Goal: Task Accomplishment & Management: Use online tool/utility

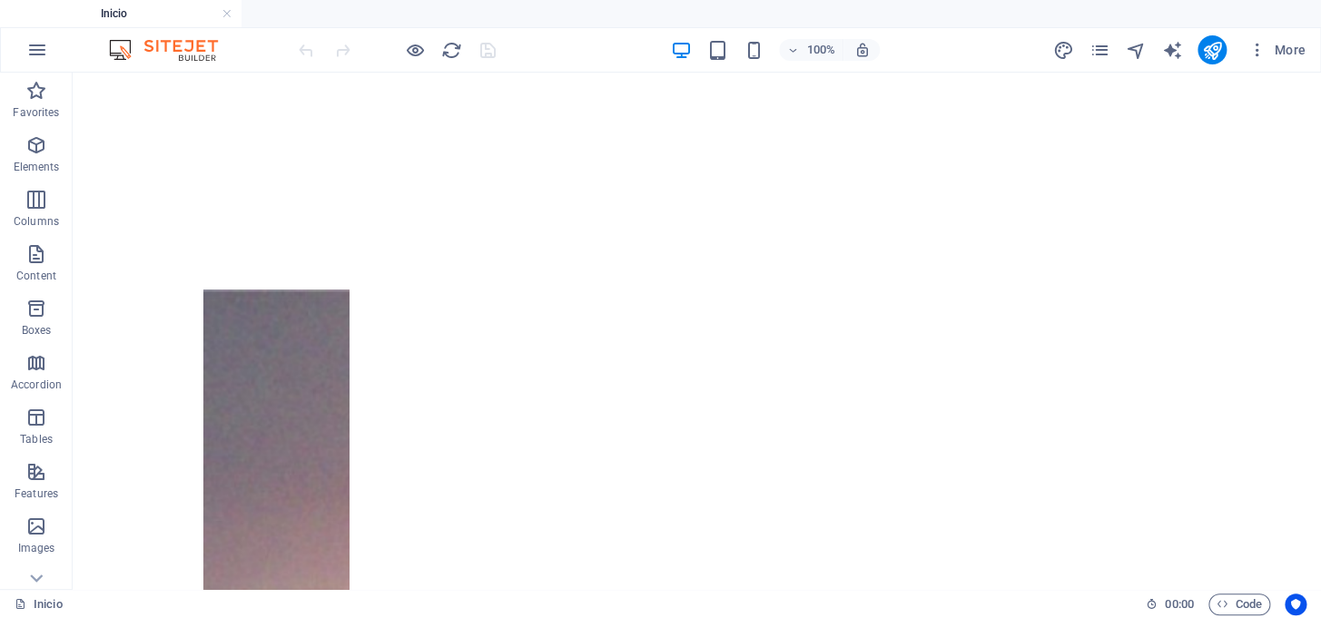
scroll to position [1189, 0]
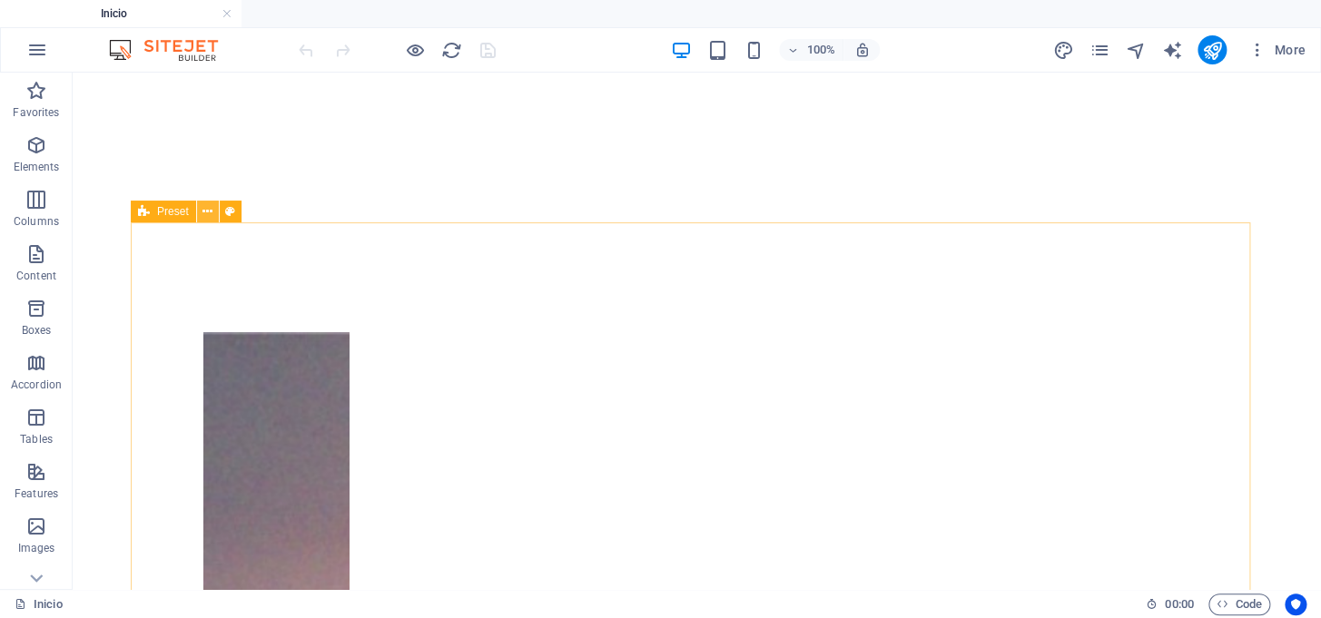
click at [211, 216] on icon at bounding box center [207, 211] width 10 height 19
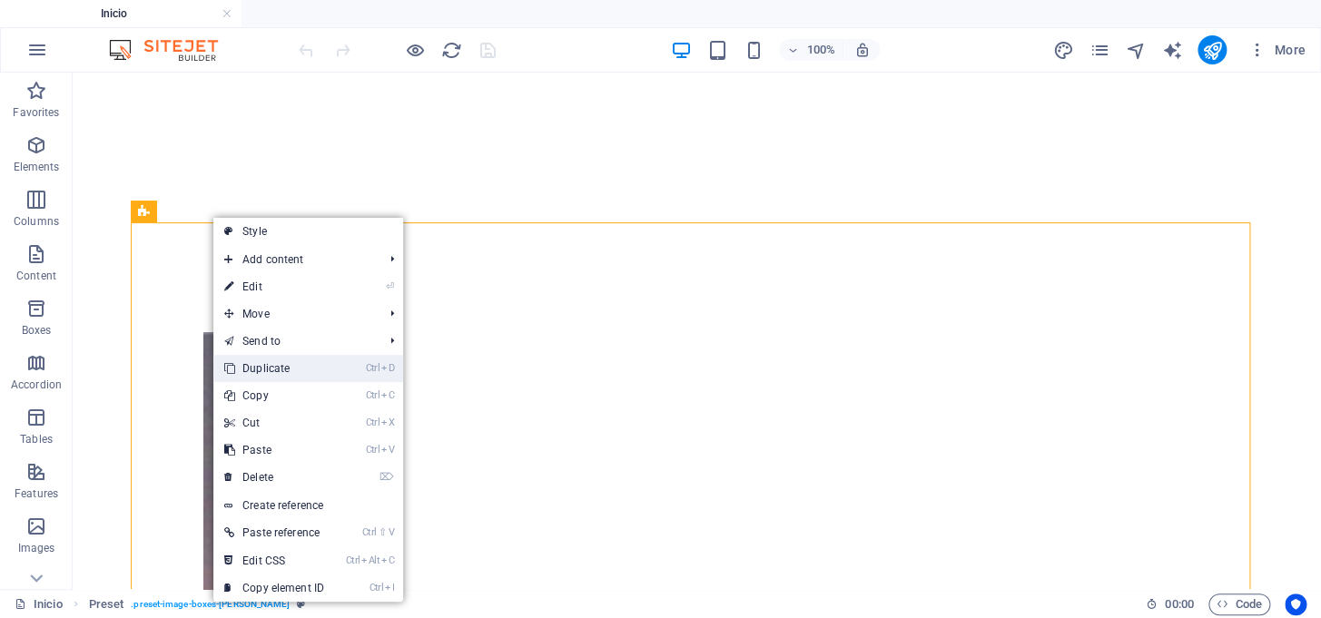
click at [241, 364] on link "Ctrl D Duplicate" at bounding box center [274, 368] width 122 height 27
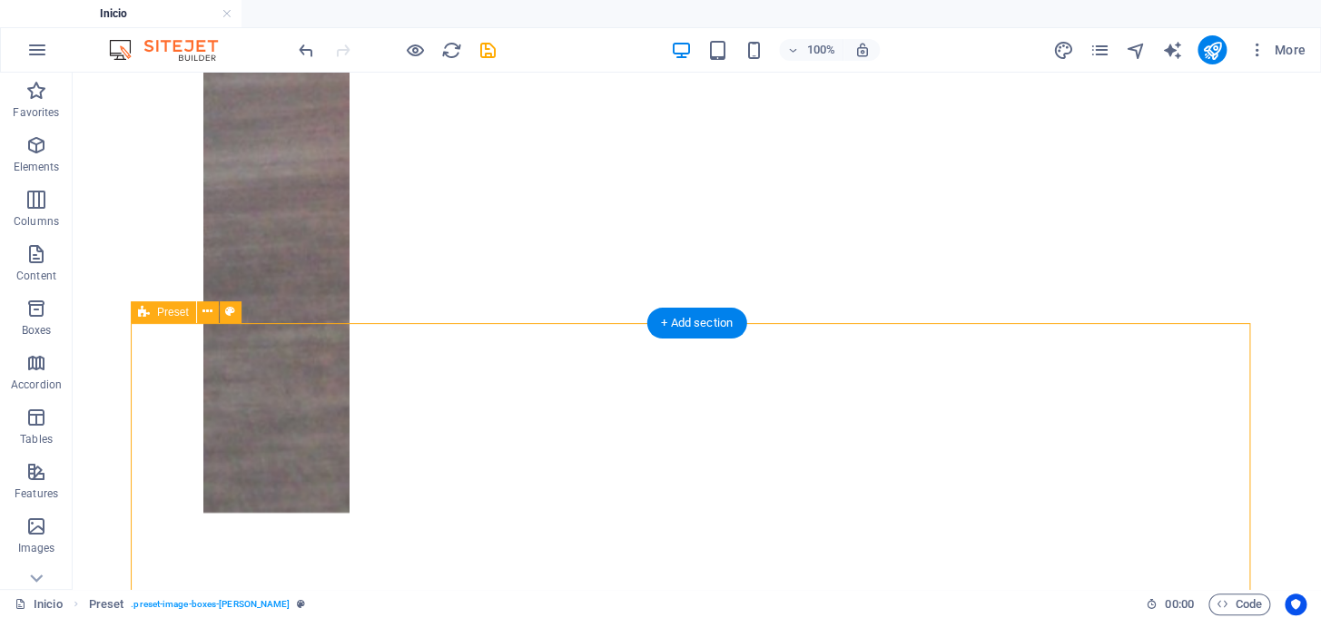
scroll to position [2639, 0]
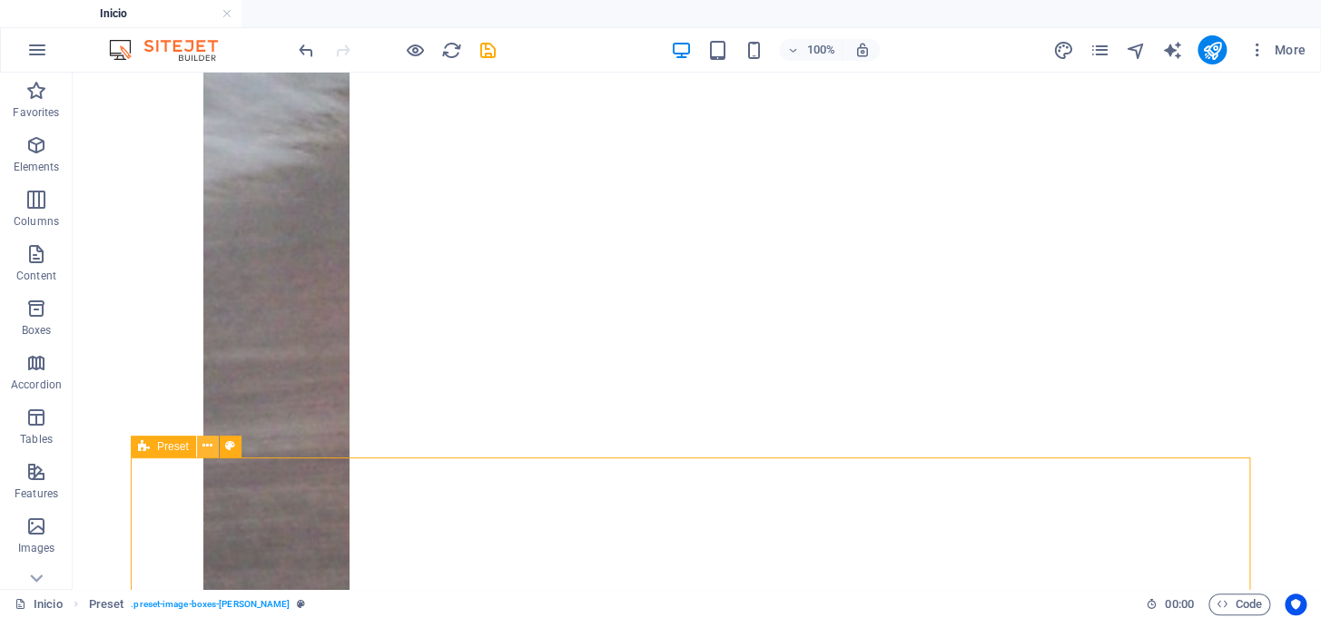
click at [204, 450] on icon at bounding box center [207, 446] width 10 height 19
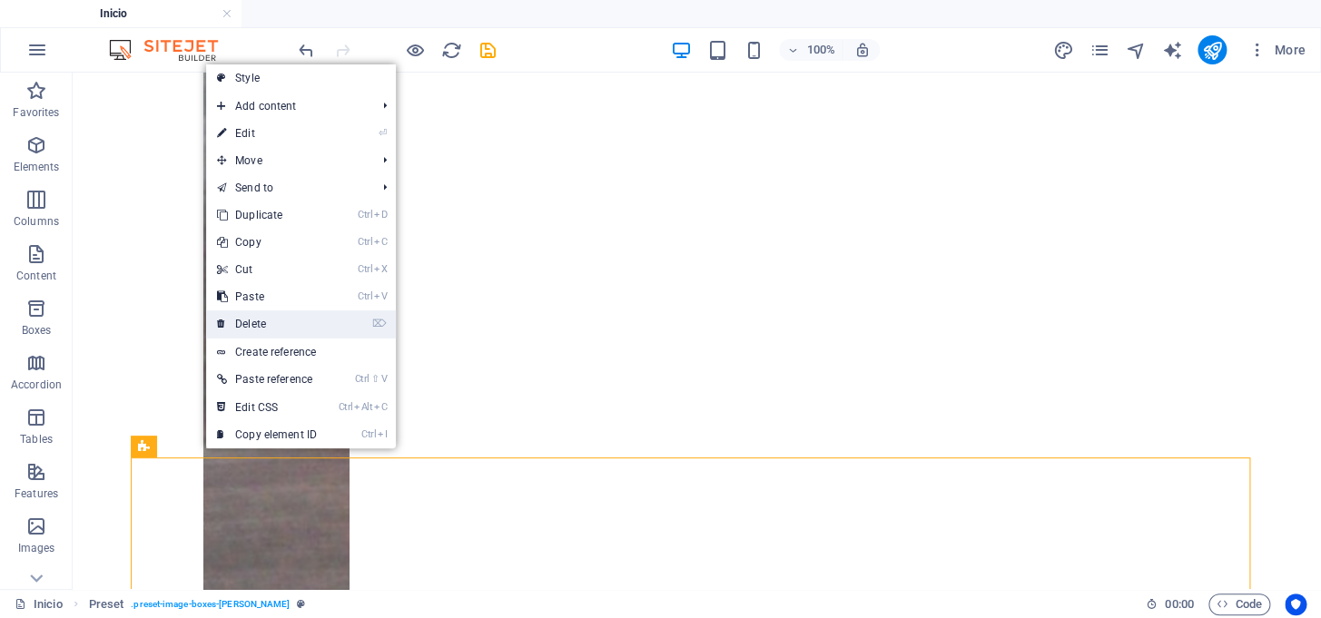
click at [251, 325] on link "⌦ Delete" at bounding box center [267, 323] width 122 height 27
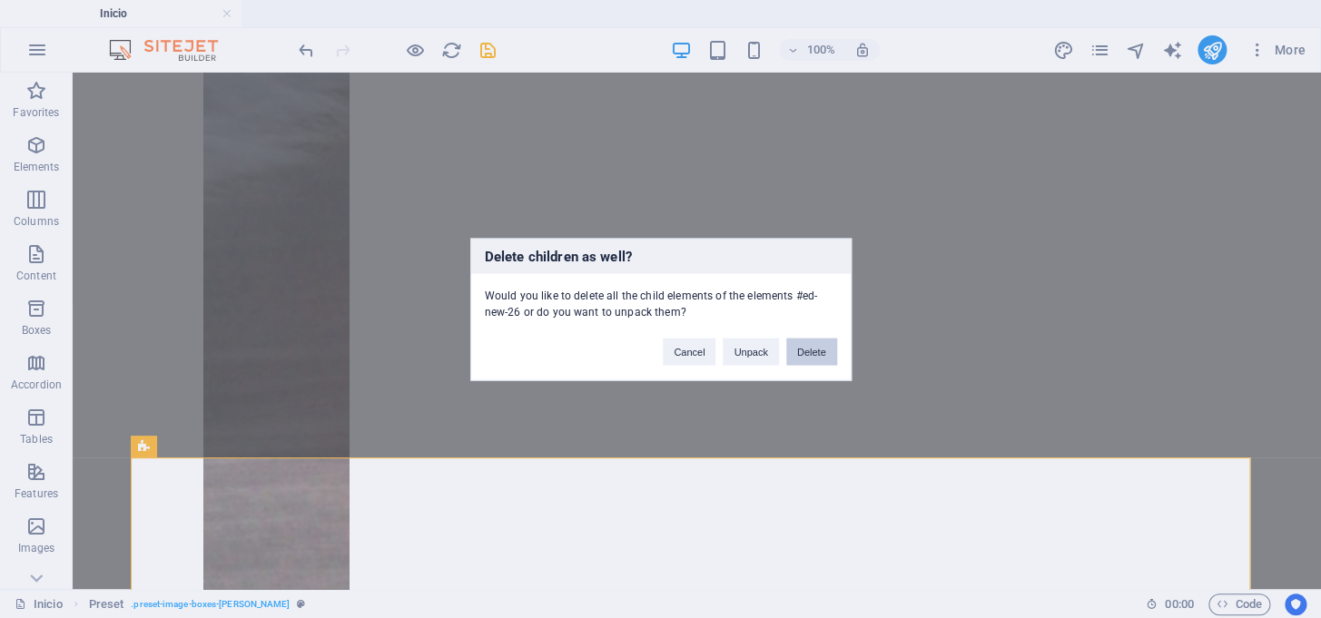
click at [802, 354] on button "Delete" at bounding box center [811, 351] width 51 height 27
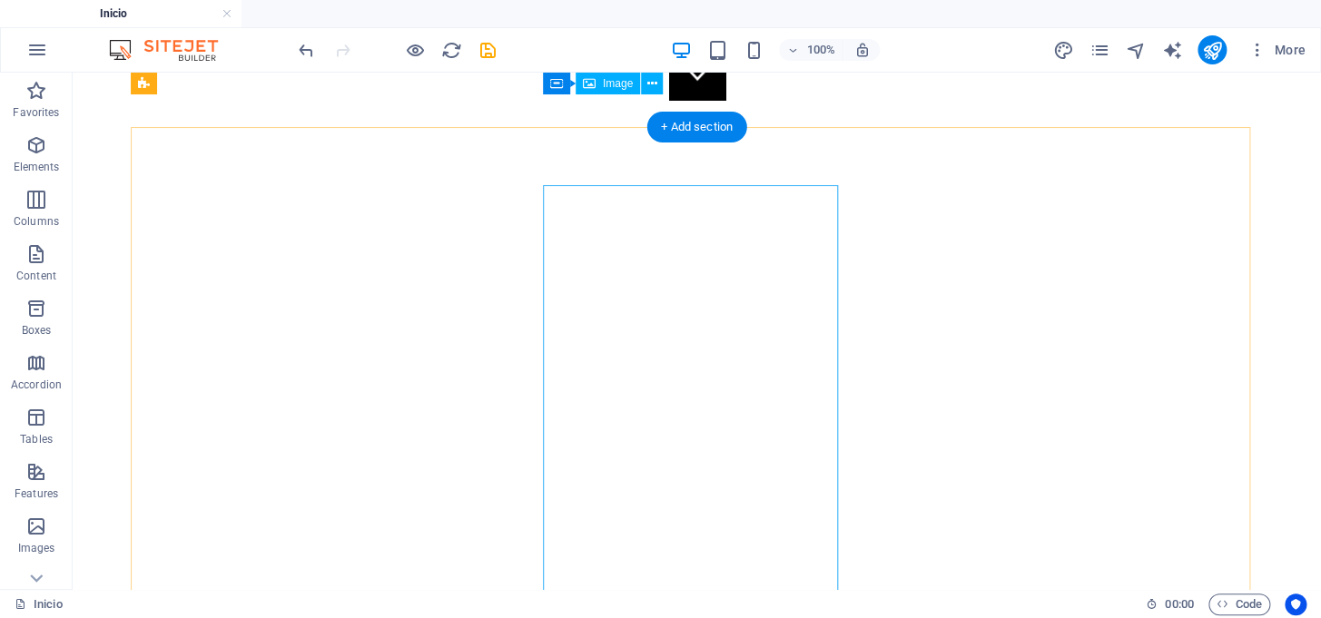
scroll to position [476, 0]
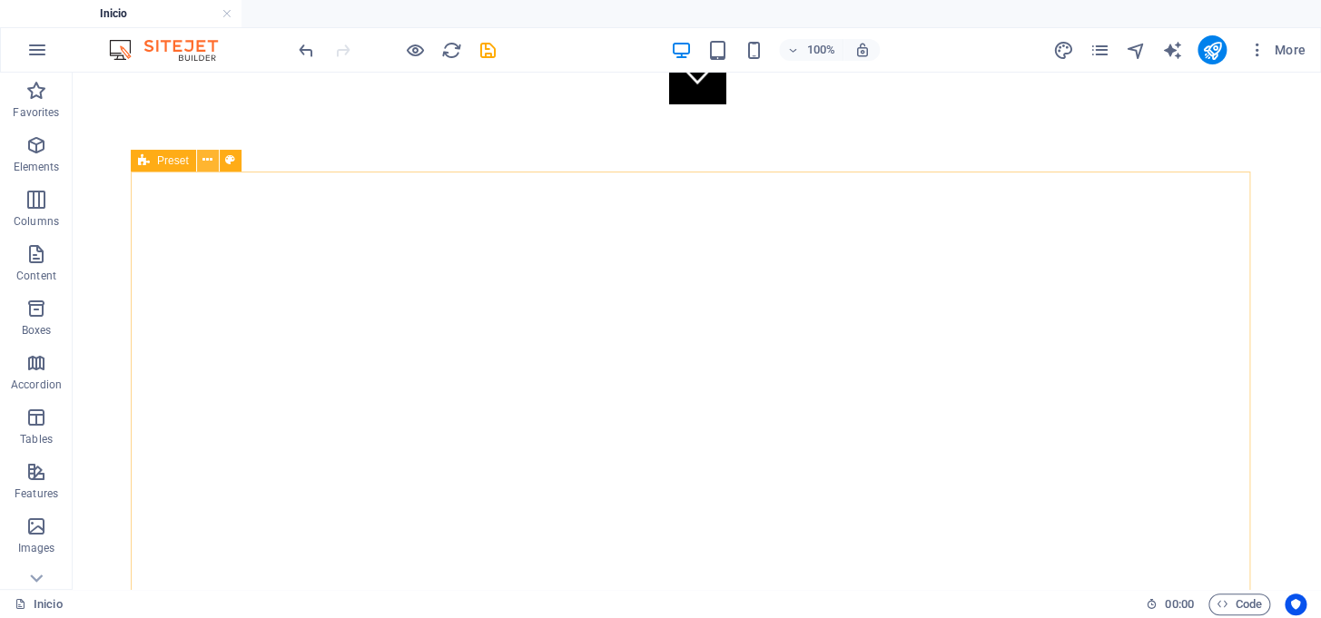
click at [209, 163] on icon at bounding box center [207, 160] width 10 height 19
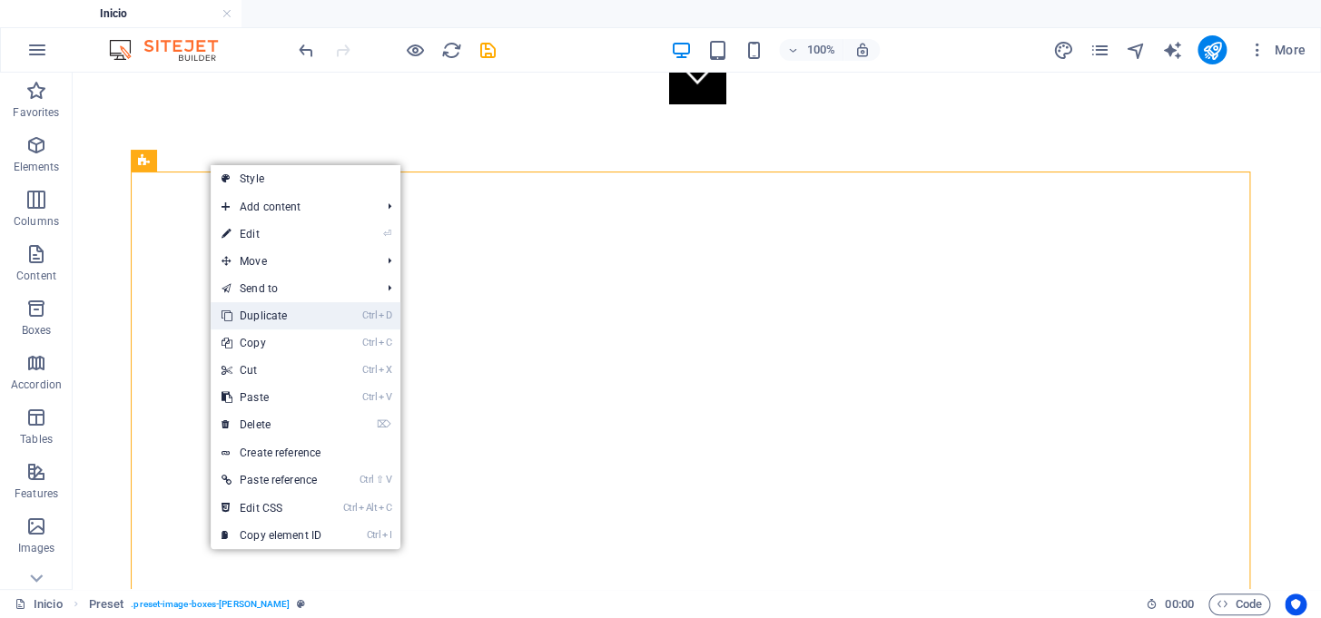
click at [238, 321] on link "Ctrl D Duplicate" at bounding box center [272, 315] width 122 height 27
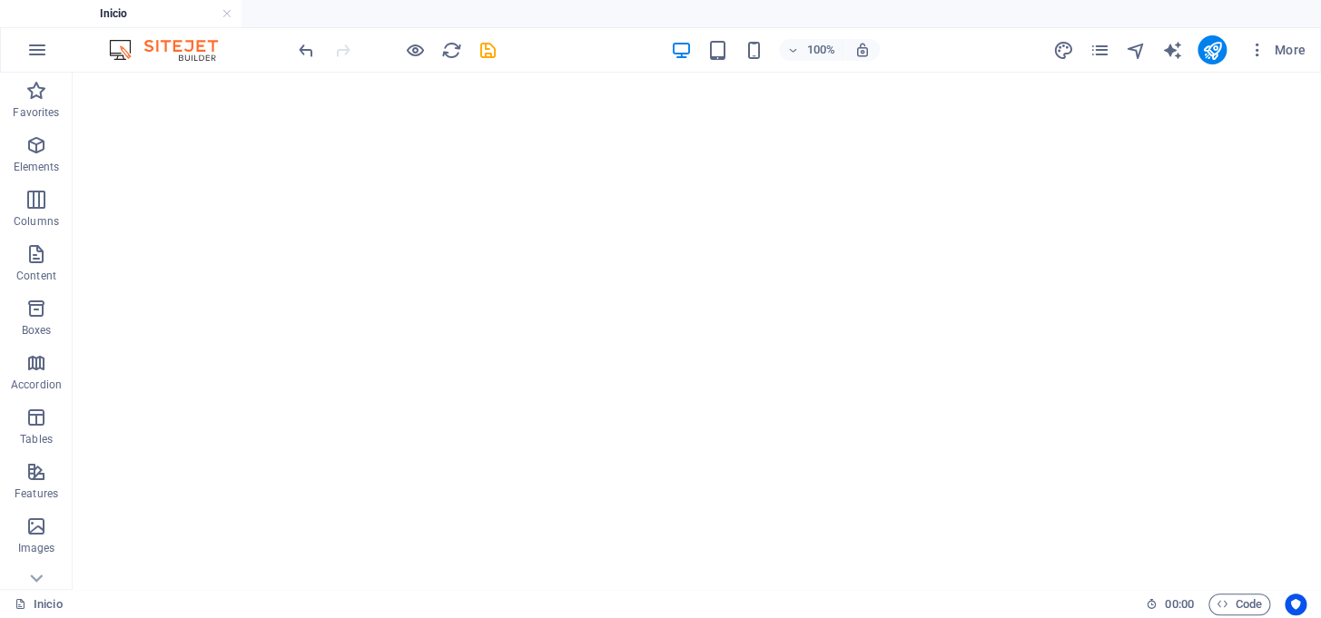
scroll to position [1257, 0]
click at [204, 97] on icon at bounding box center [207, 97] width 10 height 19
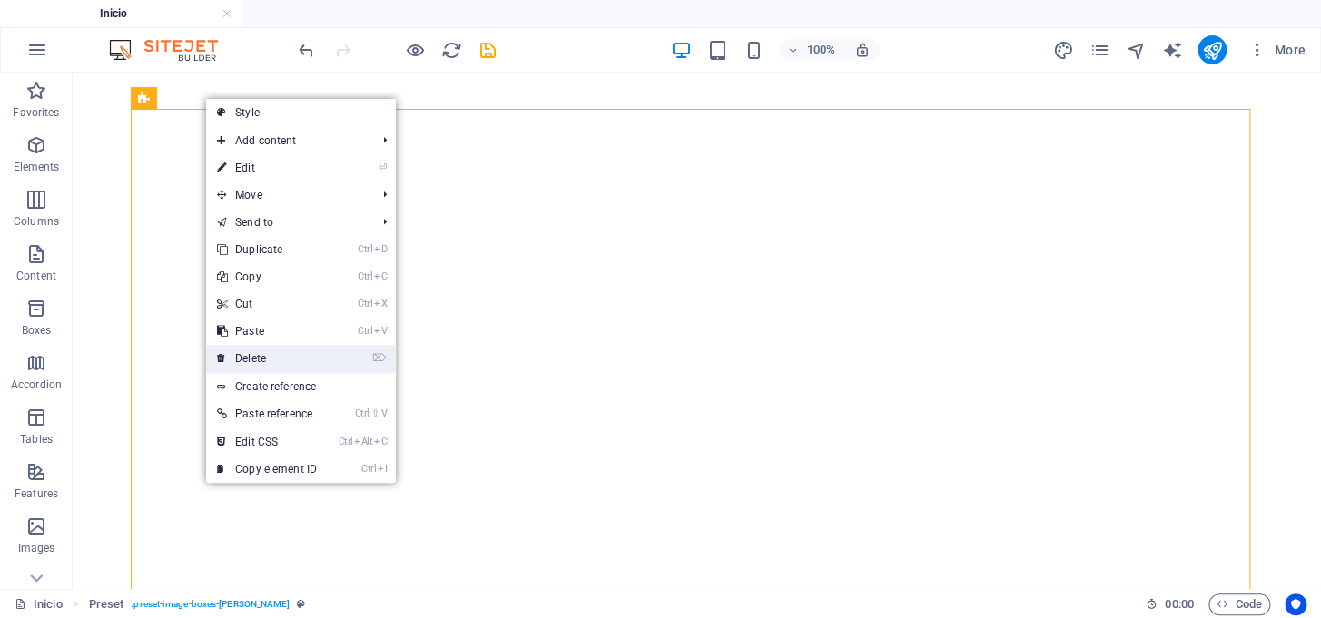
click at [242, 358] on link "⌦ Delete" at bounding box center [267, 358] width 122 height 27
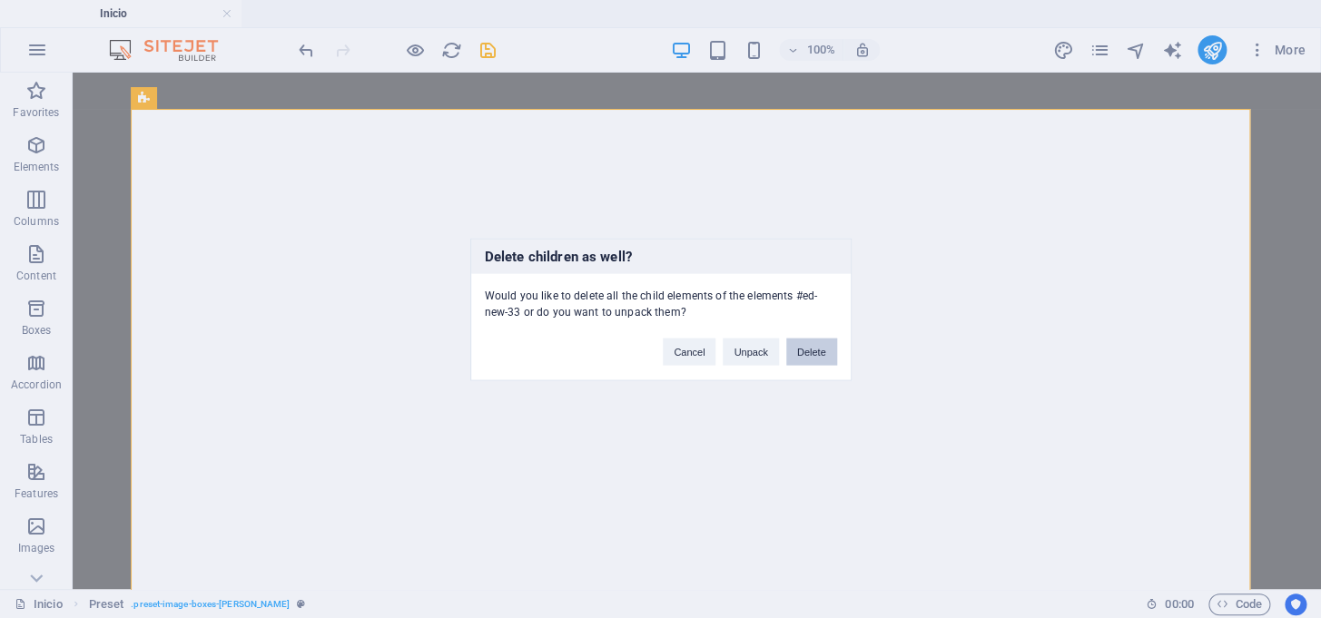
click at [801, 352] on button "Delete" at bounding box center [811, 351] width 51 height 27
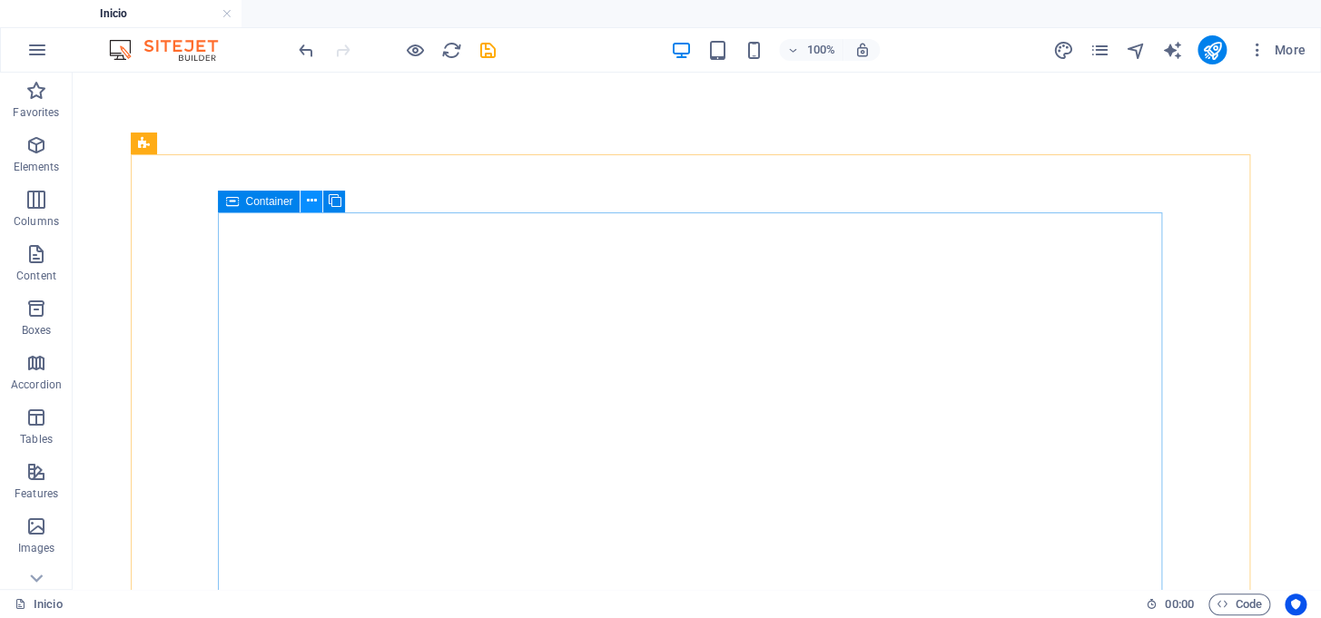
click at [315, 200] on icon at bounding box center [312, 201] width 10 height 19
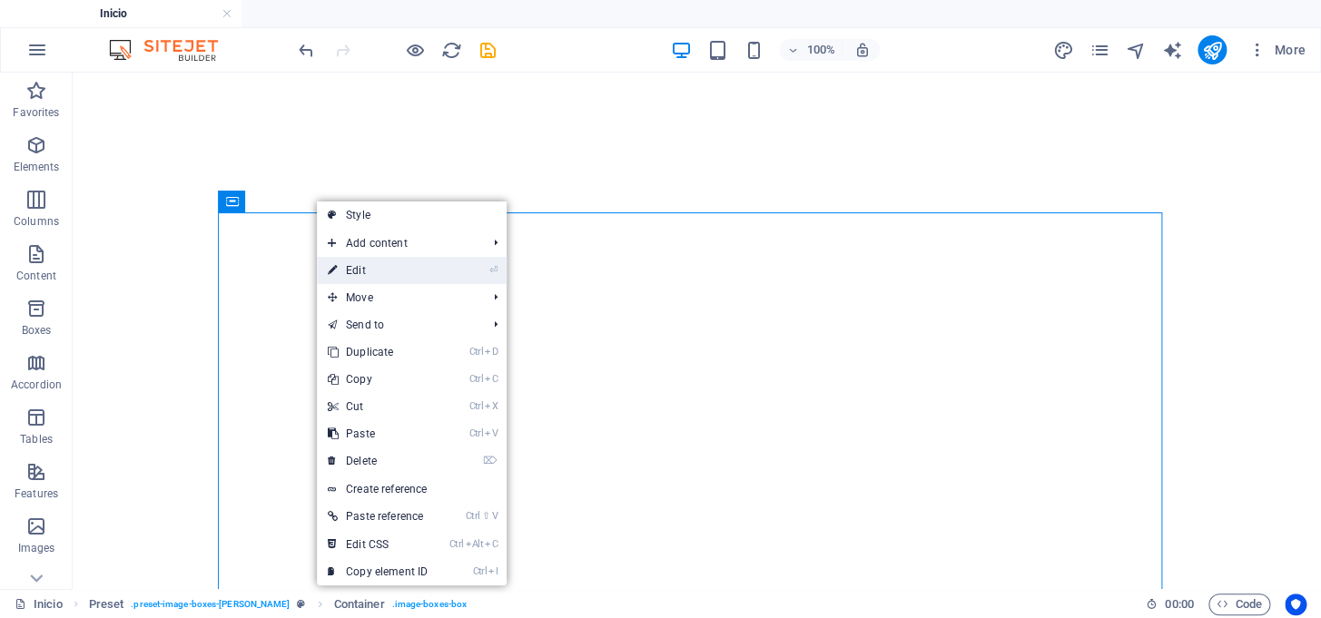
click at [339, 273] on link "⏎ Edit" at bounding box center [378, 270] width 122 height 27
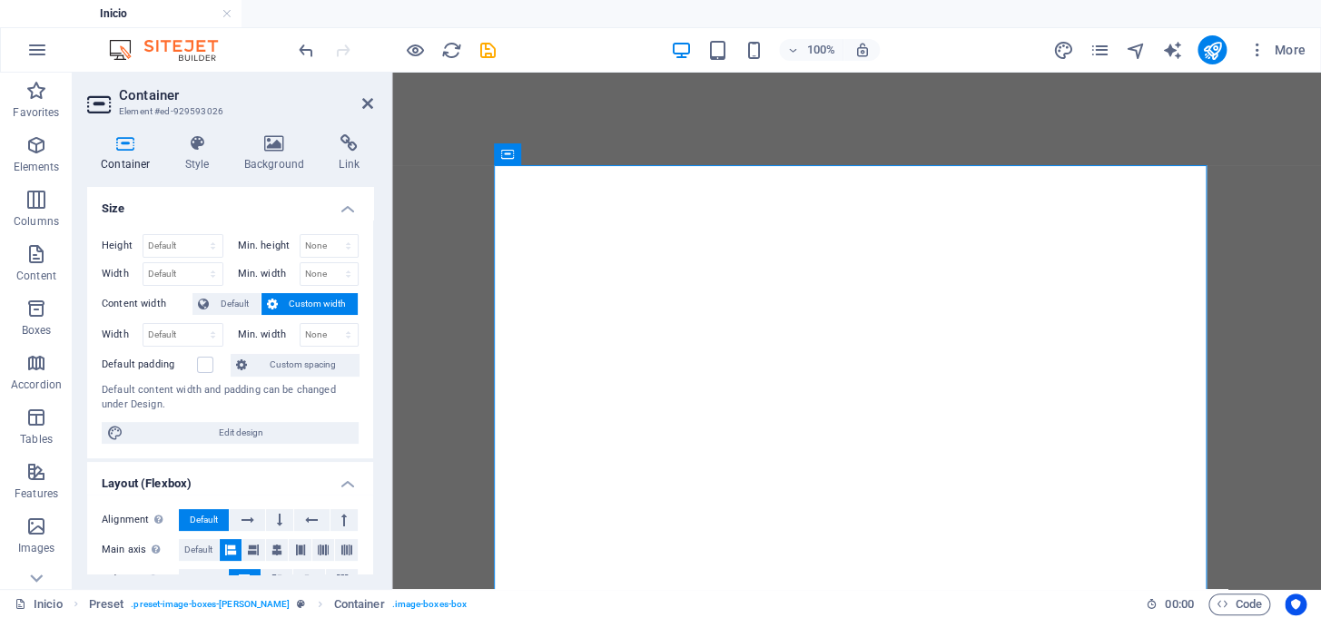
click at [270, 132] on div "Container Style Background Link Size Height Default px rem % vh vw Min. height …" at bounding box center [230, 354] width 315 height 469
click at [270, 148] on icon at bounding box center [275, 143] width 88 height 18
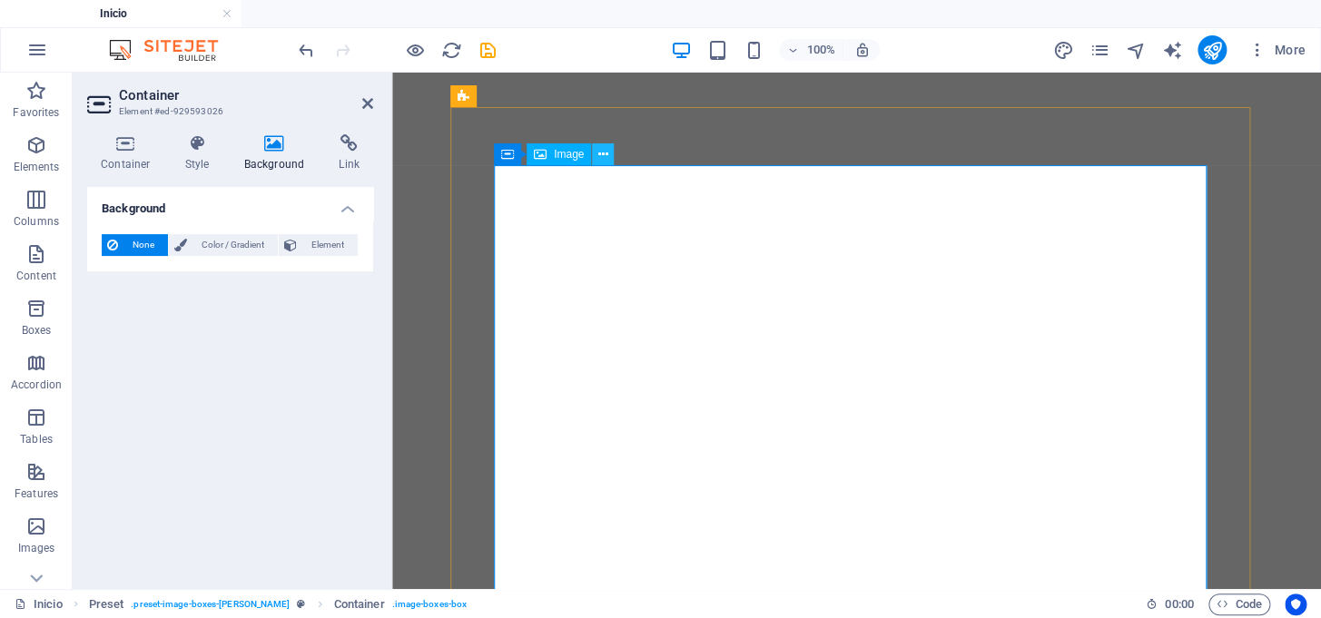
click at [606, 157] on icon at bounding box center [603, 154] width 10 height 19
click at [587, 153] on icon at bounding box center [588, 154] width 10 height 19
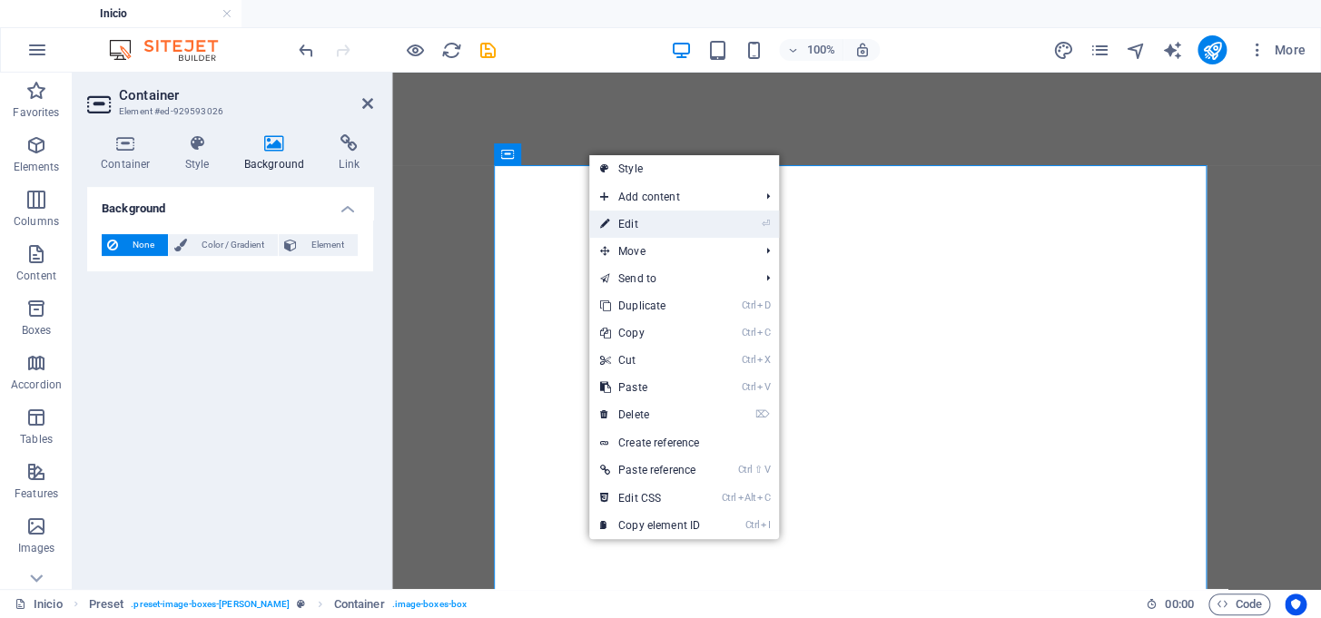
click at [605, 218] on icon at bounding box center [604, 224] width 9 height 27
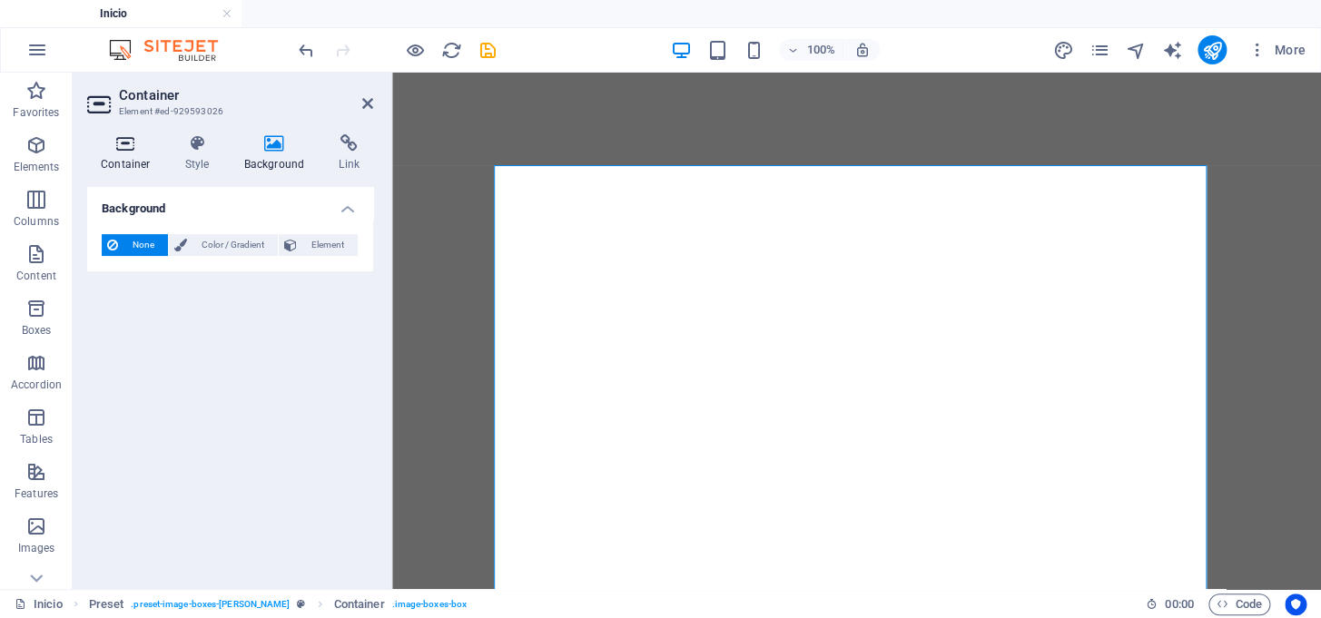
click at [132, 143] on icon at bounding box center [125, 143] width 77 height 18
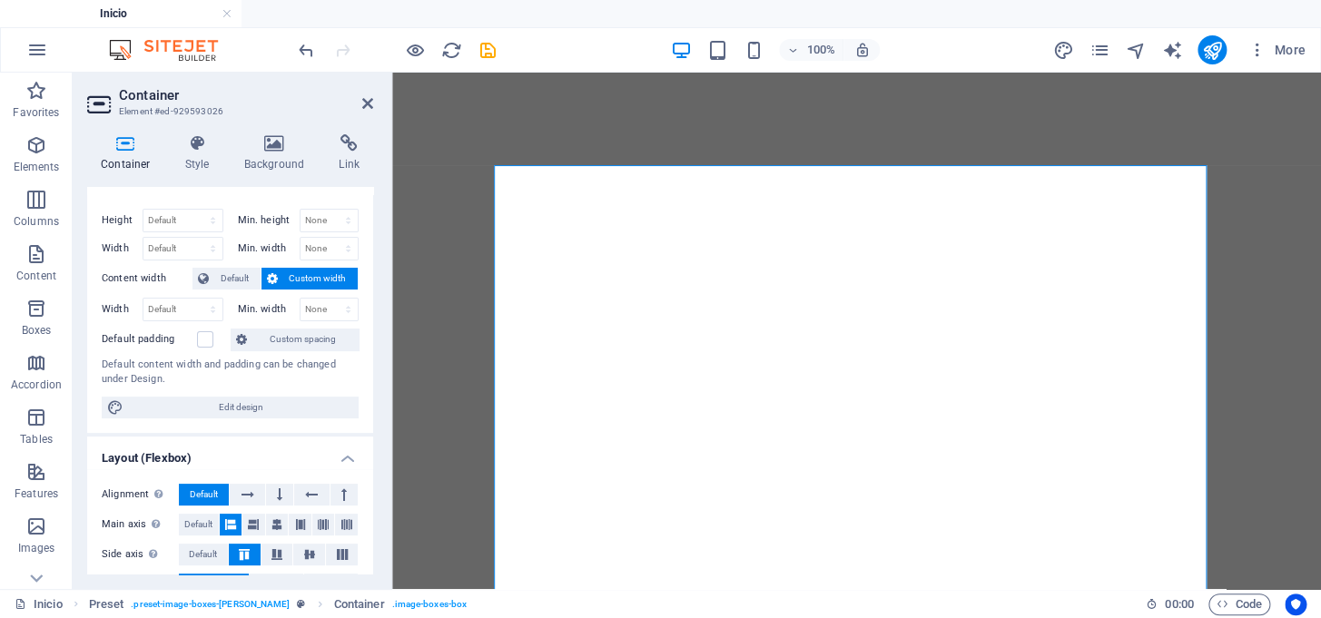
scroll to position [10, 0]
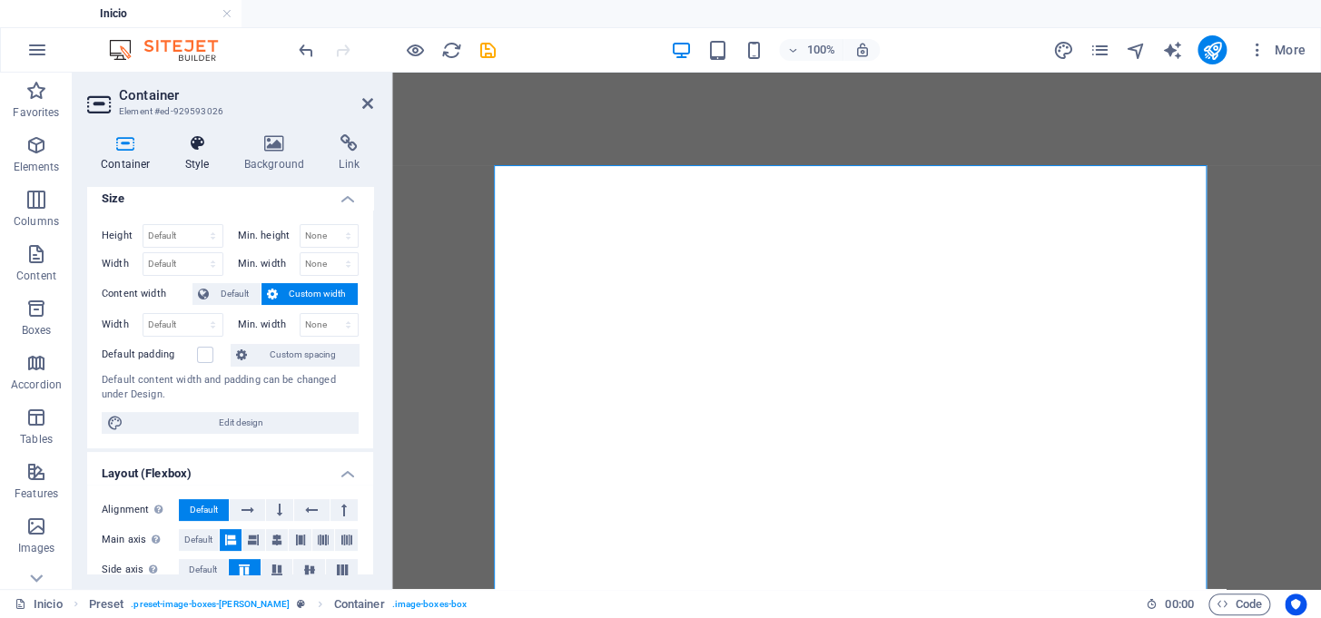
click at [199, 148] on icon at bounding box center [198, 143] width 52 height 18
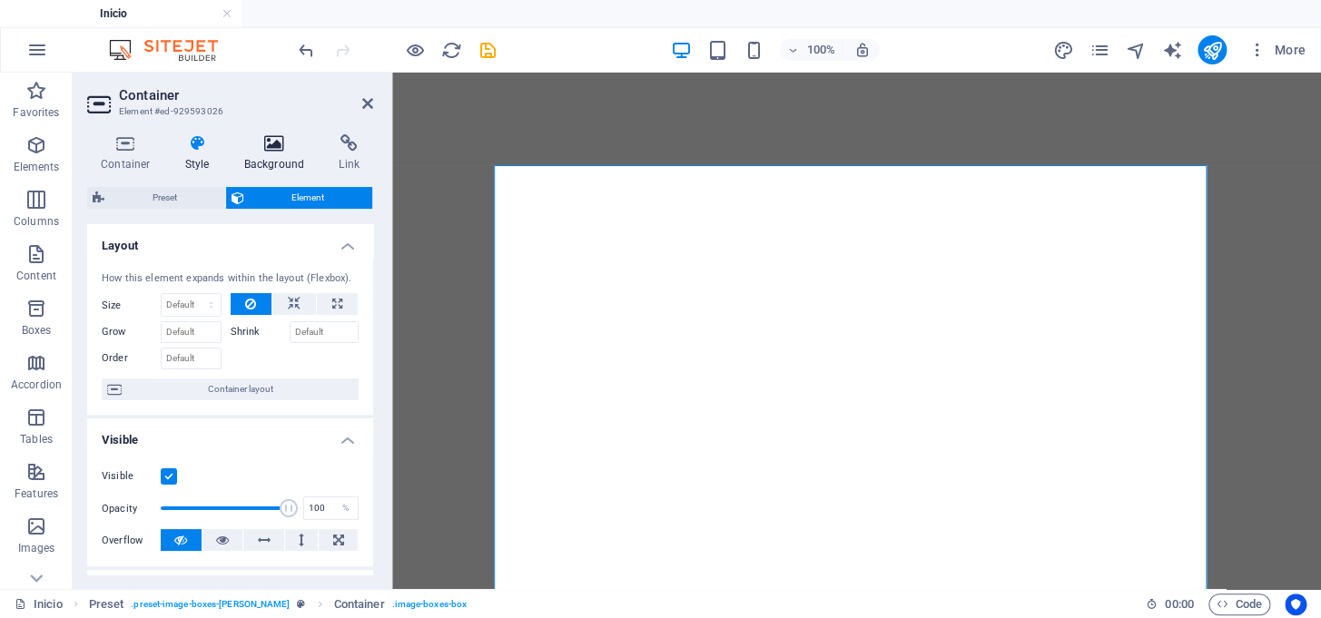
click at [279, 149] on icon at bounding box center [275, 143] width 88 height 18
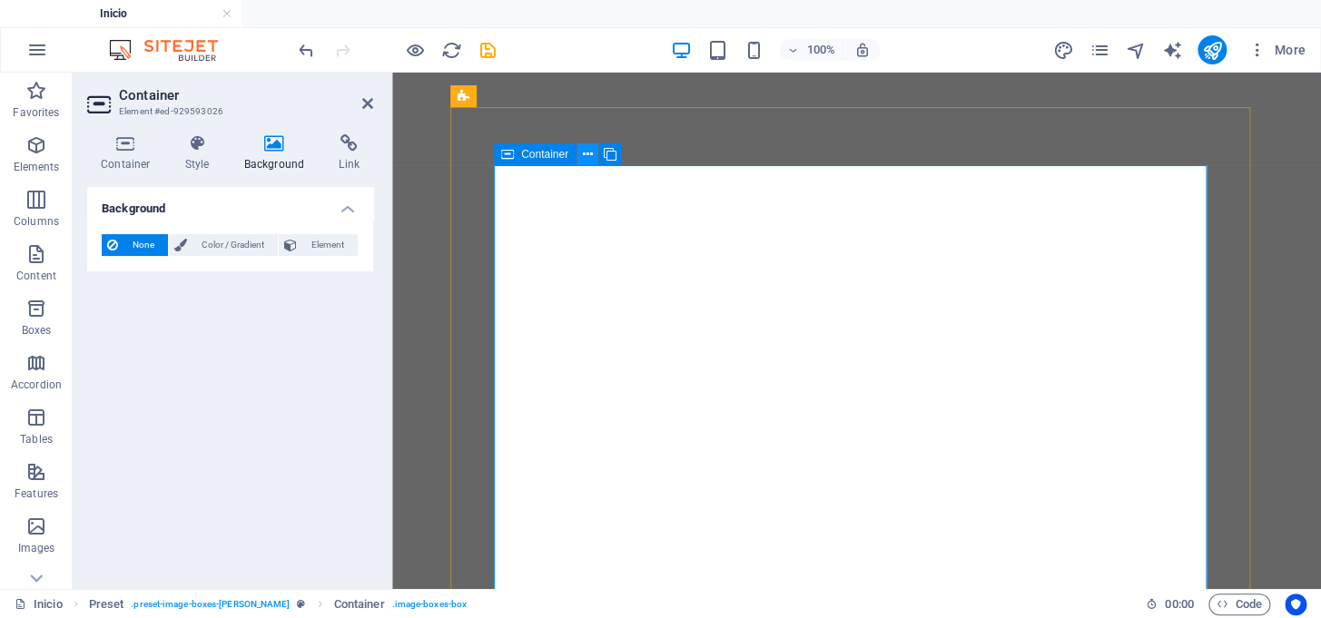
click at [586, 157] on icon at bounding box center [588, 154] width 10 height 19
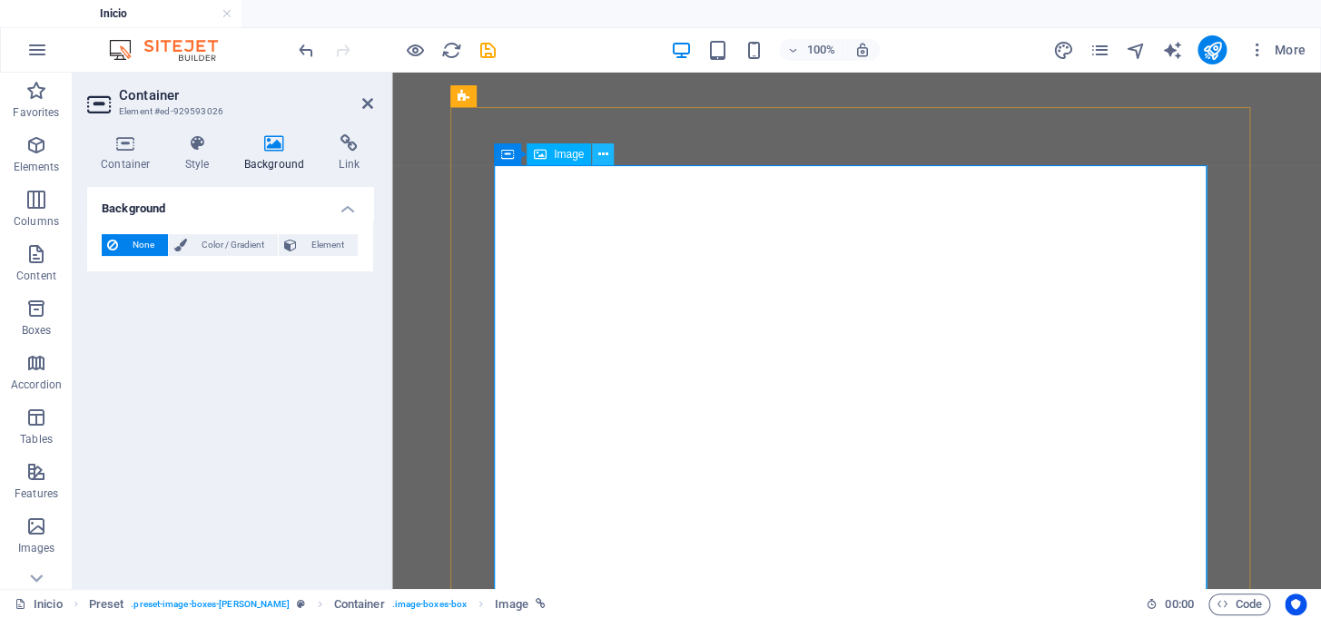
click at [603, 151] on icon at bounding box center [603, 154] width 10 height 19
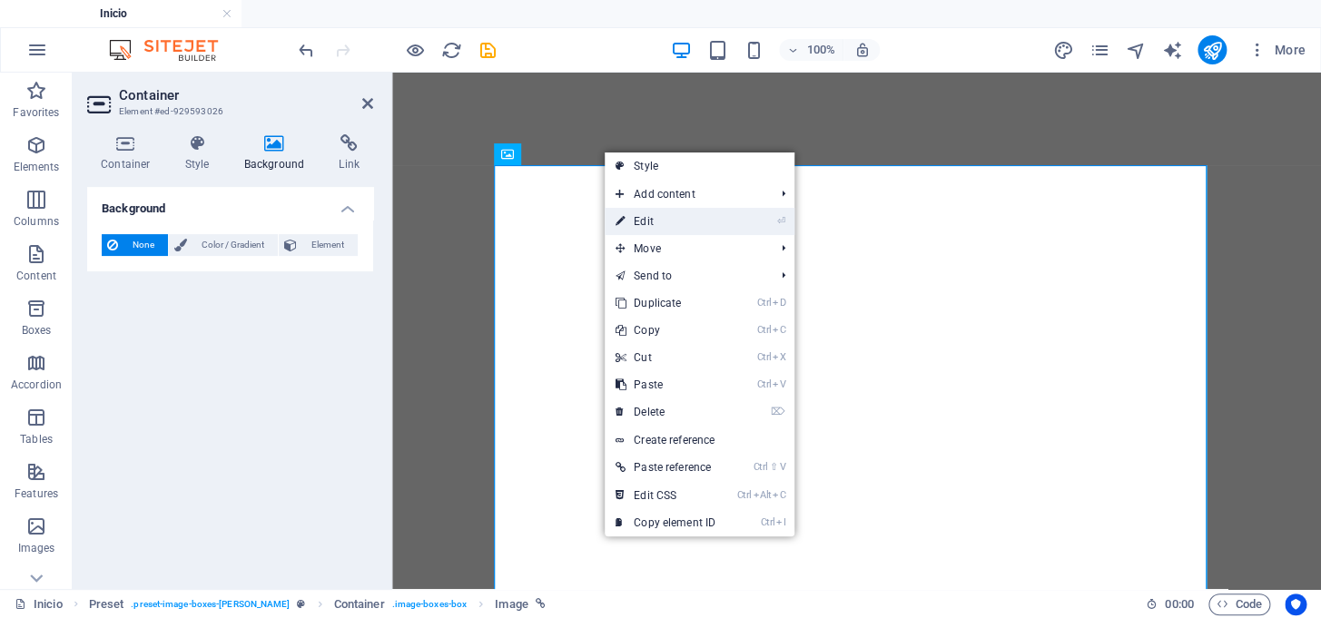
click at [626, 216] on link "⏎ Edit" at bounding box center [666, 221] width 122 height 27
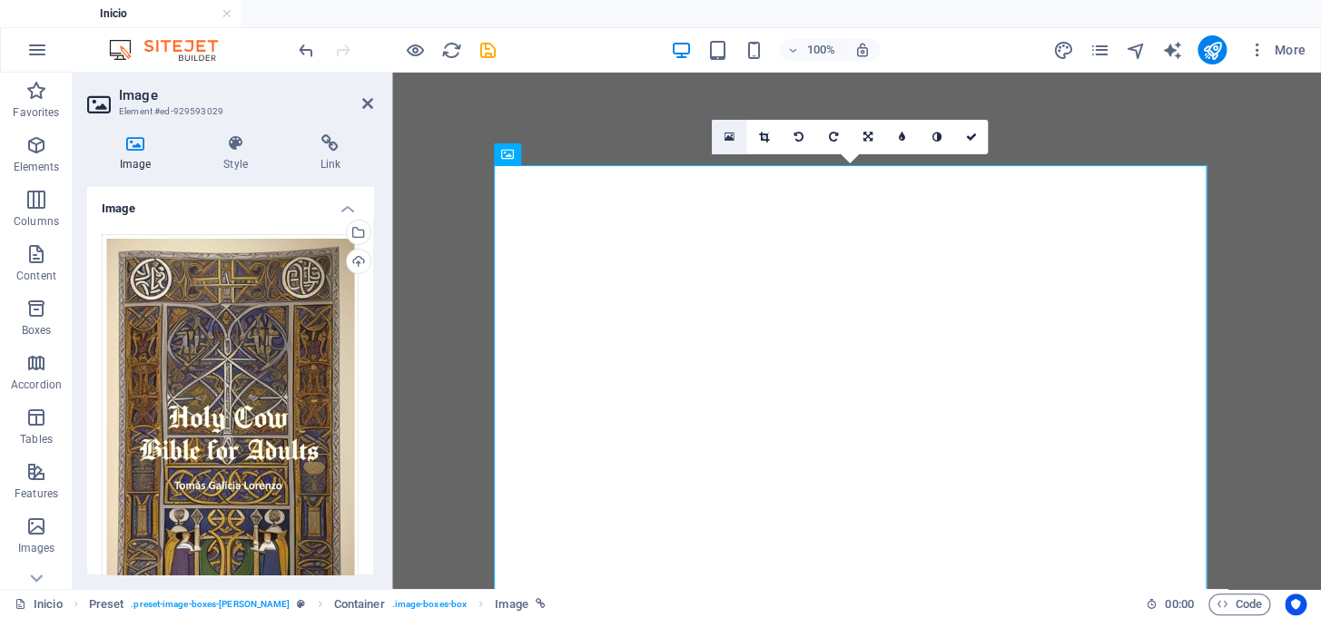
click at [731, 133] on icon at bounding box center [729, 137] width 10 height 13
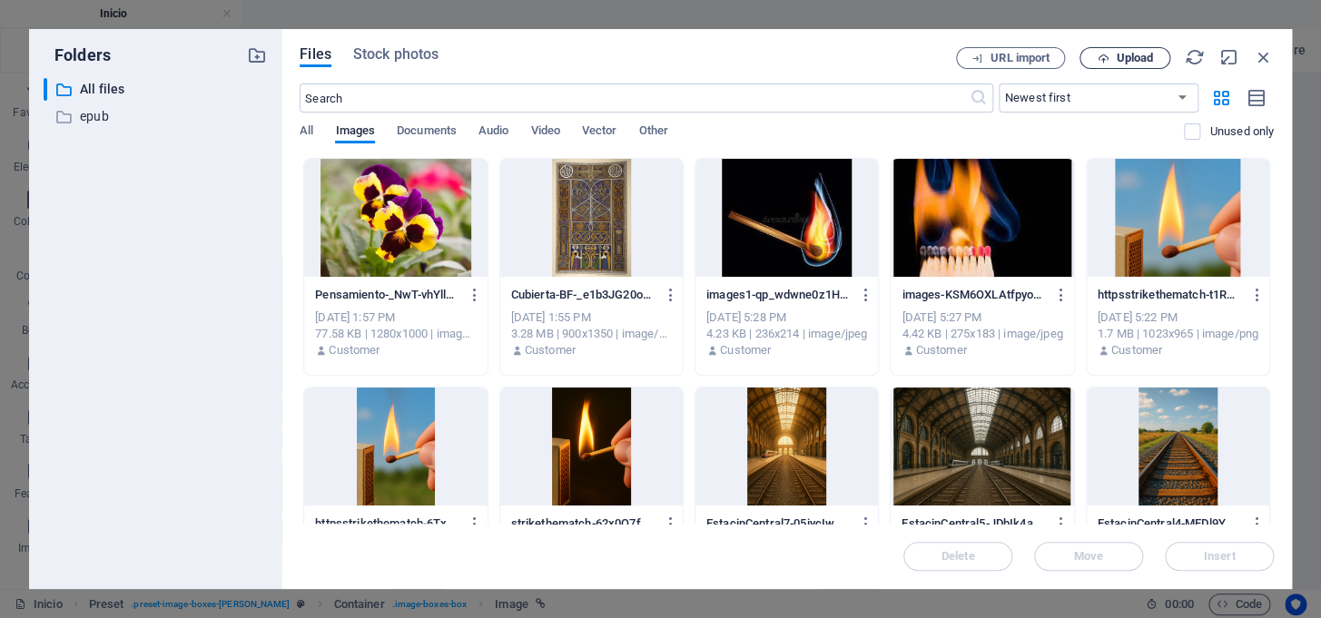
click at [1133, 61] on span "Upload" at bounding box center [1134, 58] width 37 height 11
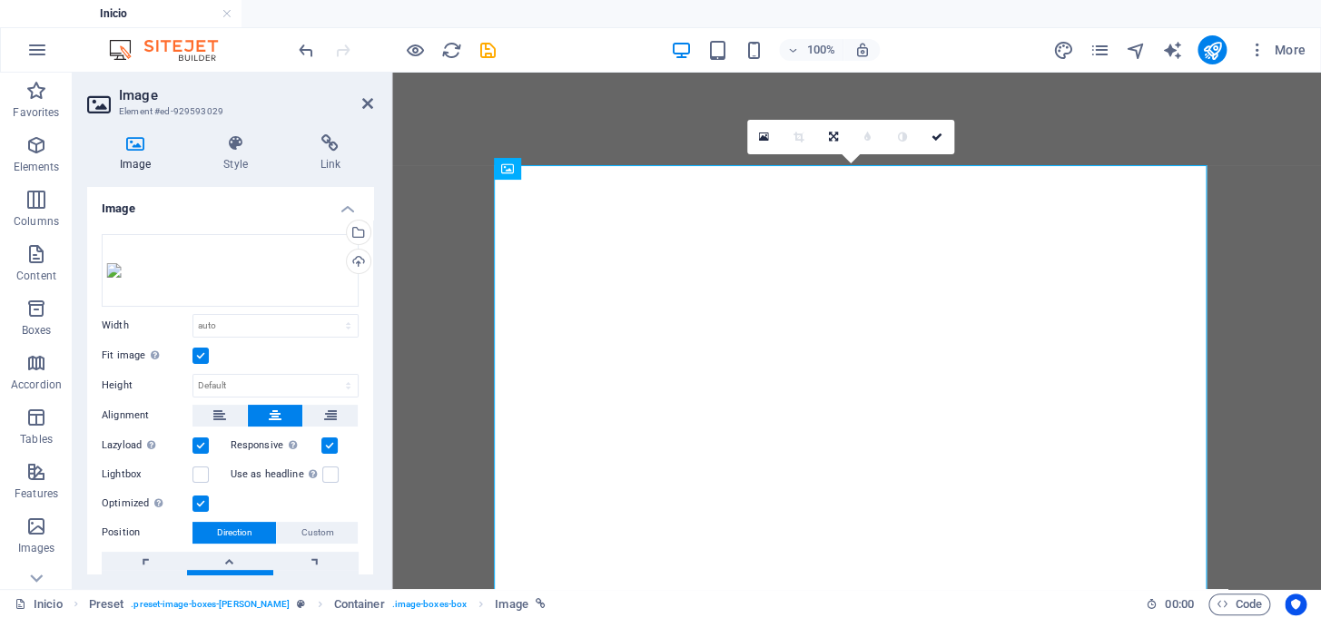
scroll to position [1175, 0]
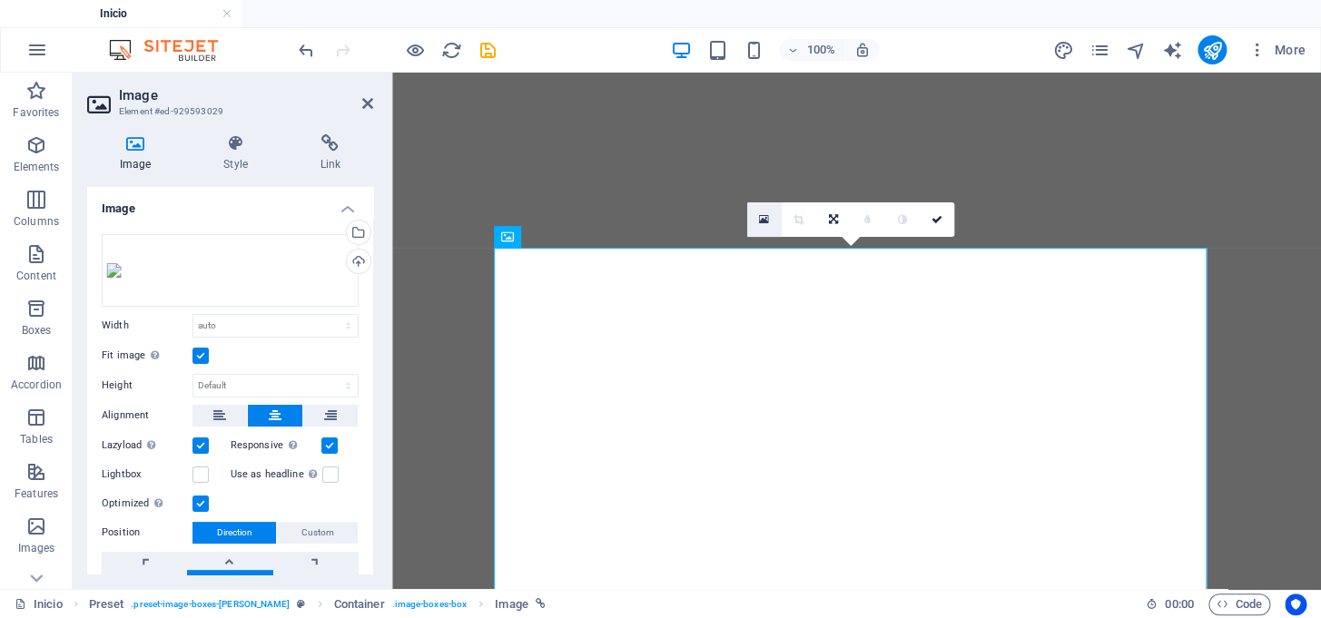
click at [766, 213] on icon at bounding box center [764, 219] width 10 height 13
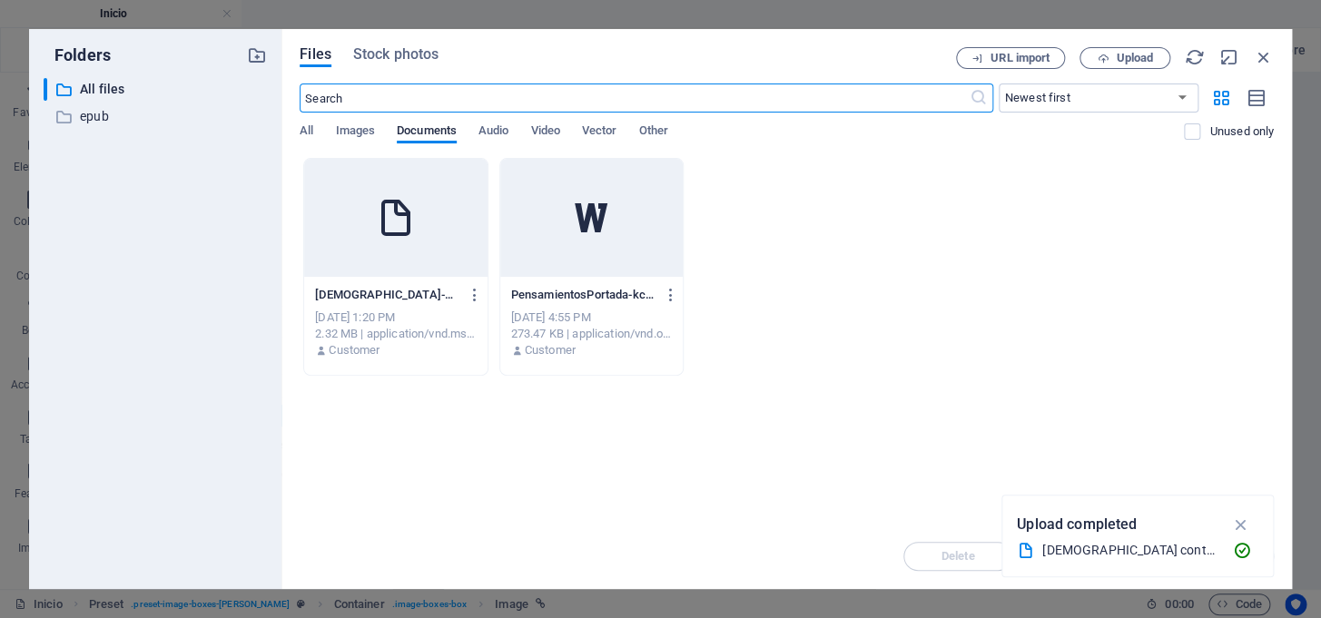
scroll to position [672, 0]
click at [1137, 57] on span "Upload" at bounding box center [1134, 58] width 37 height 11
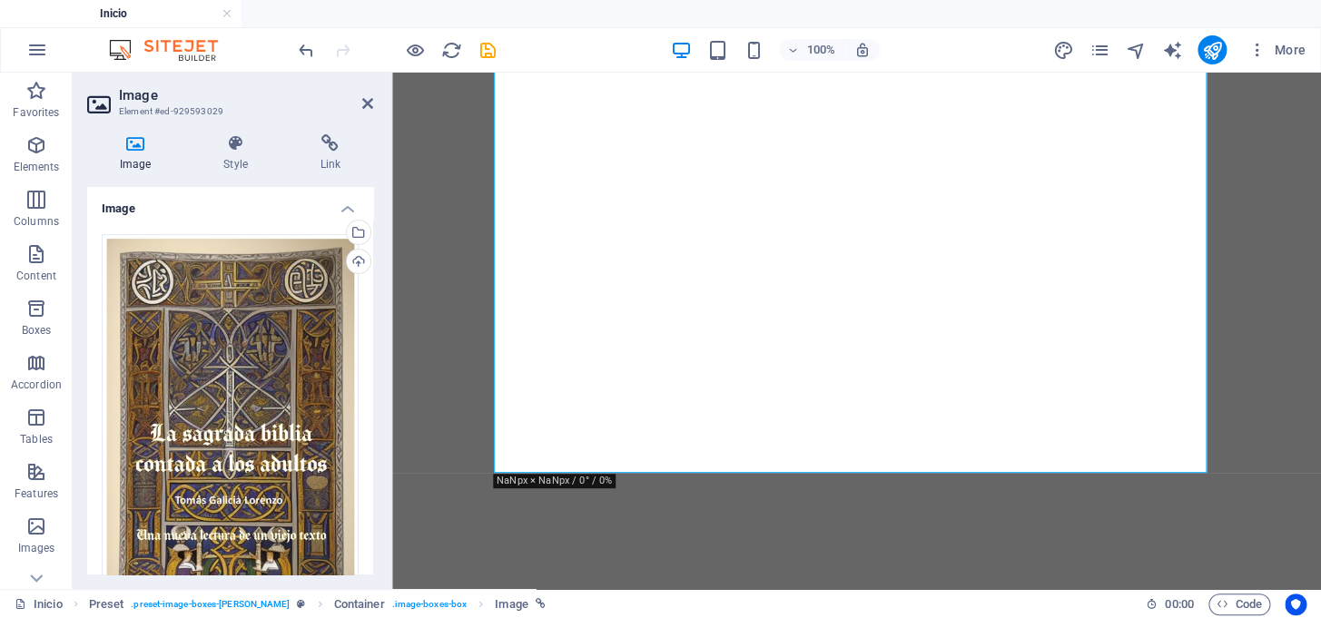
scroll to position [2100, 0]
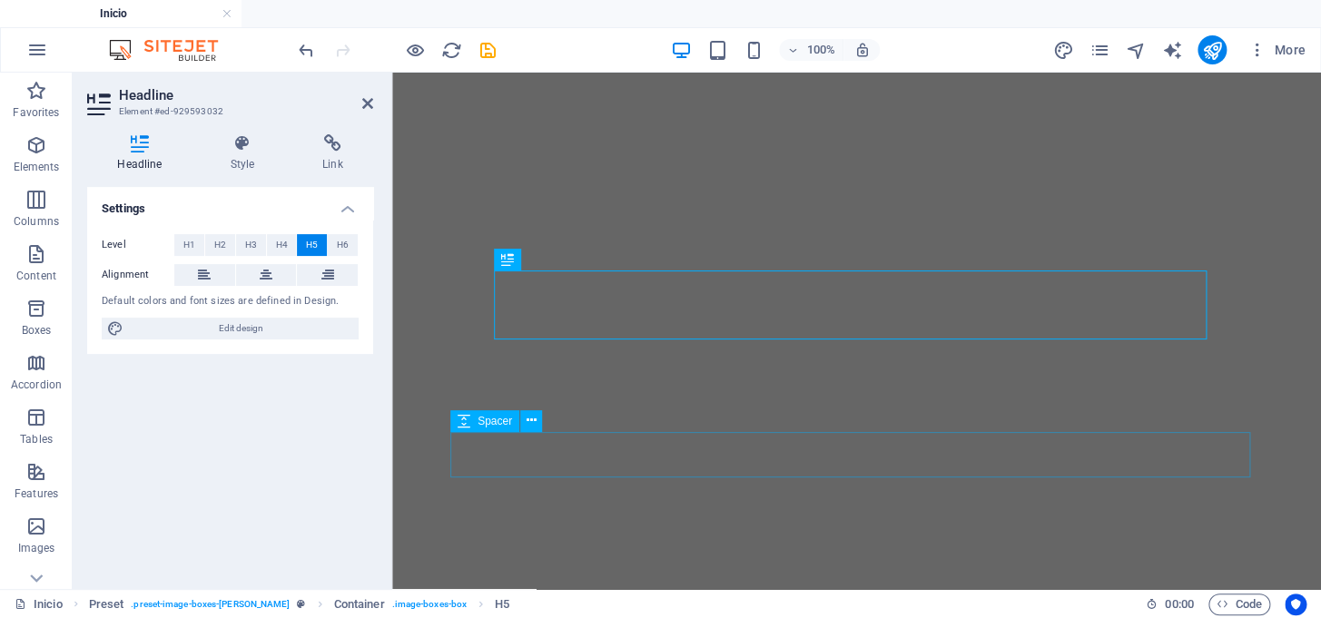
scroll to position [2276, 0]
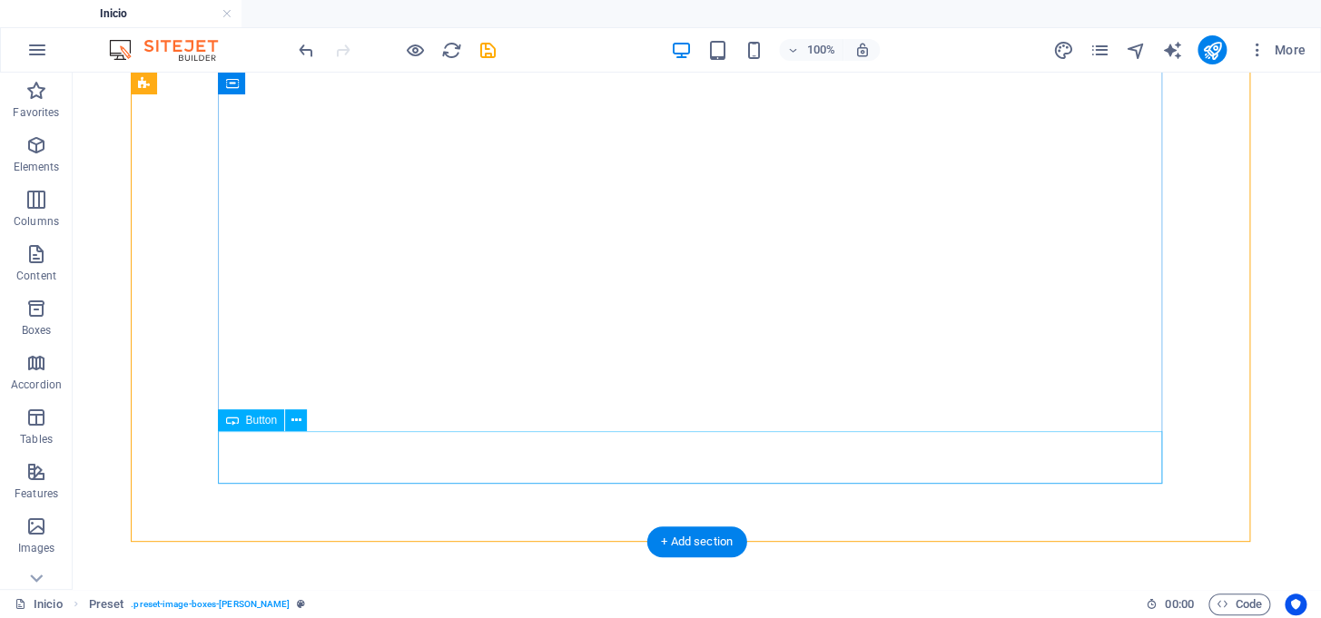
scroll to position [2679, 0]
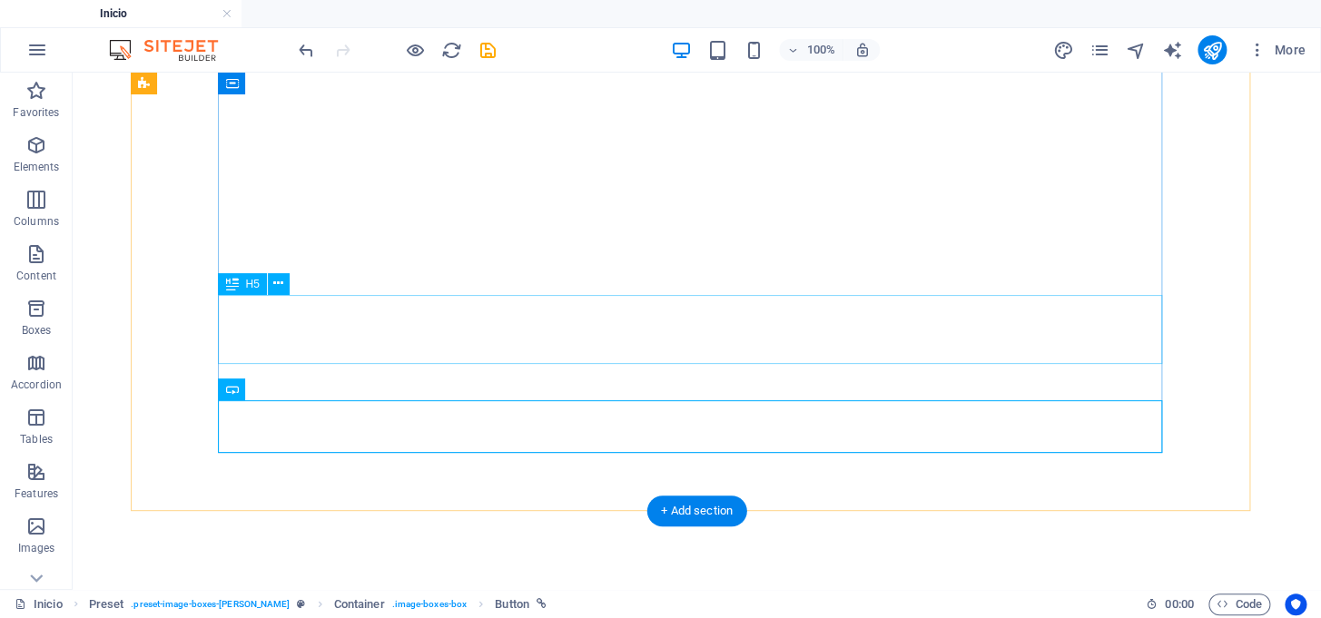
scroll to position [2662, 0]
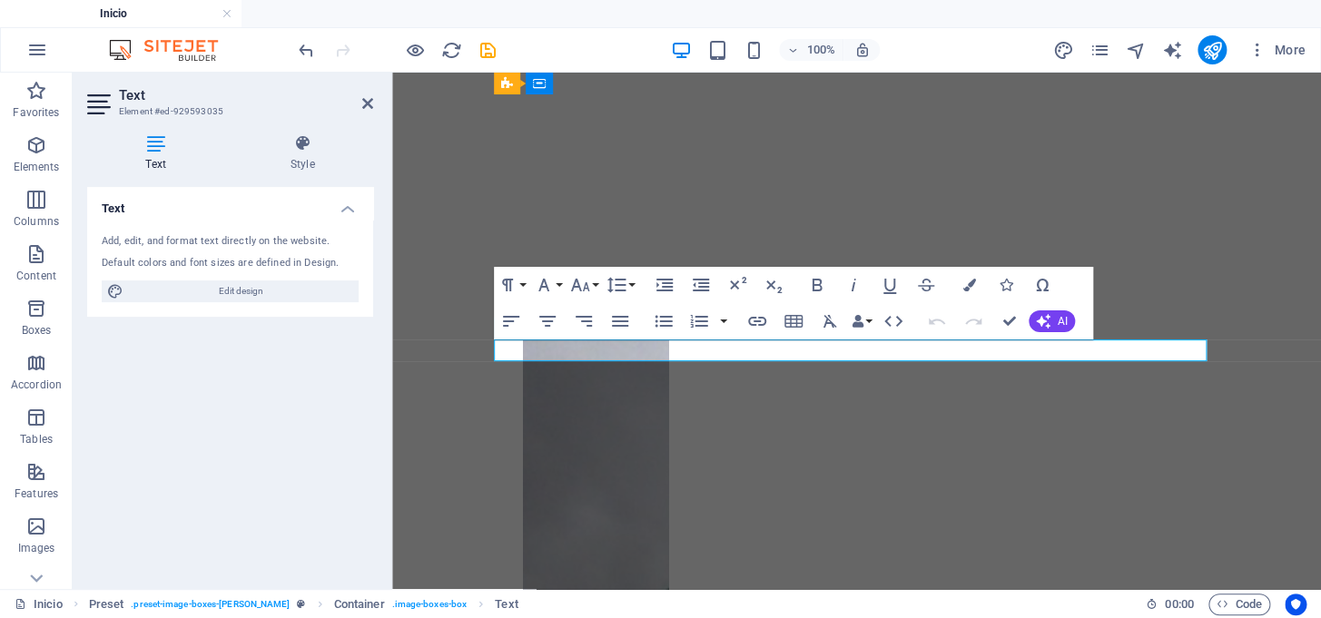
scroll to position [2276, 0]
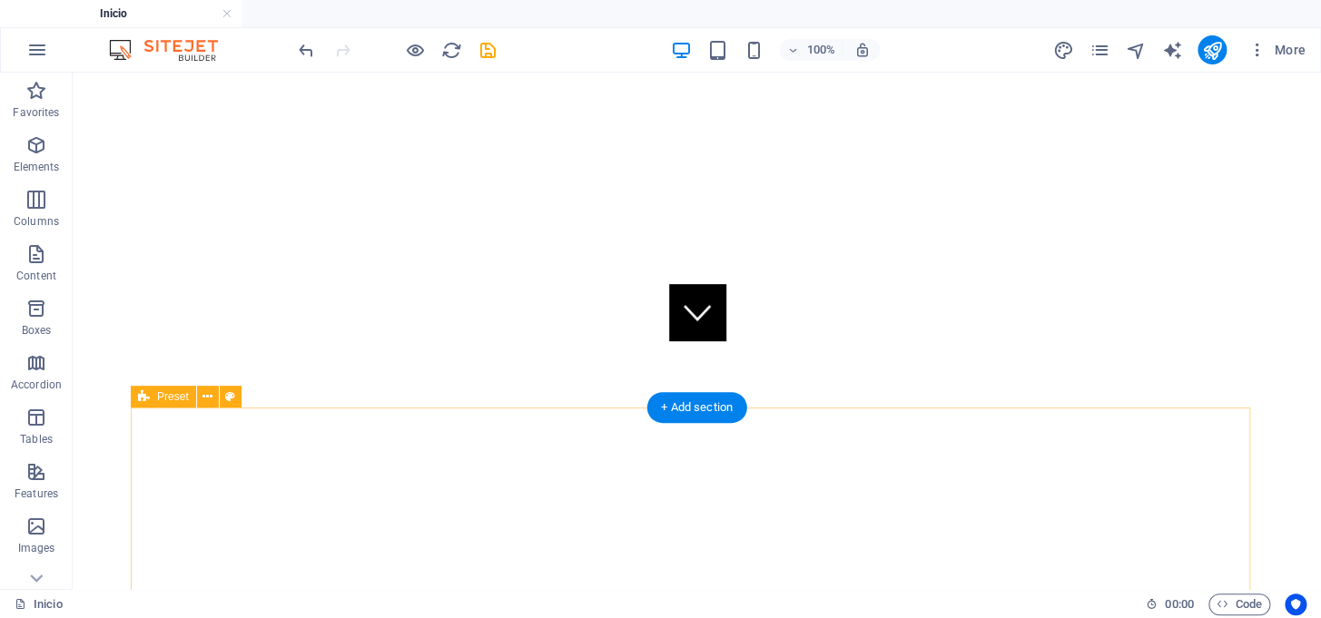
scroll to position [8, 0]
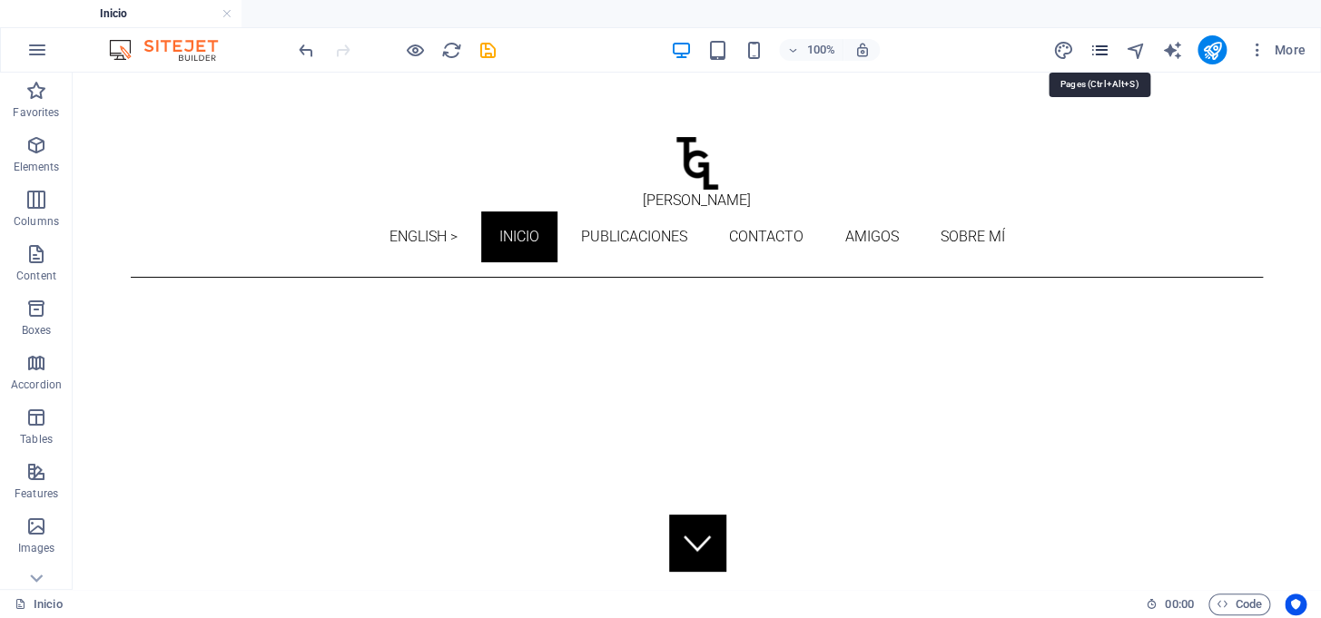
click at [1102, 50] on icon "pages" at bounding box center [1098, 50] width 21 height 21
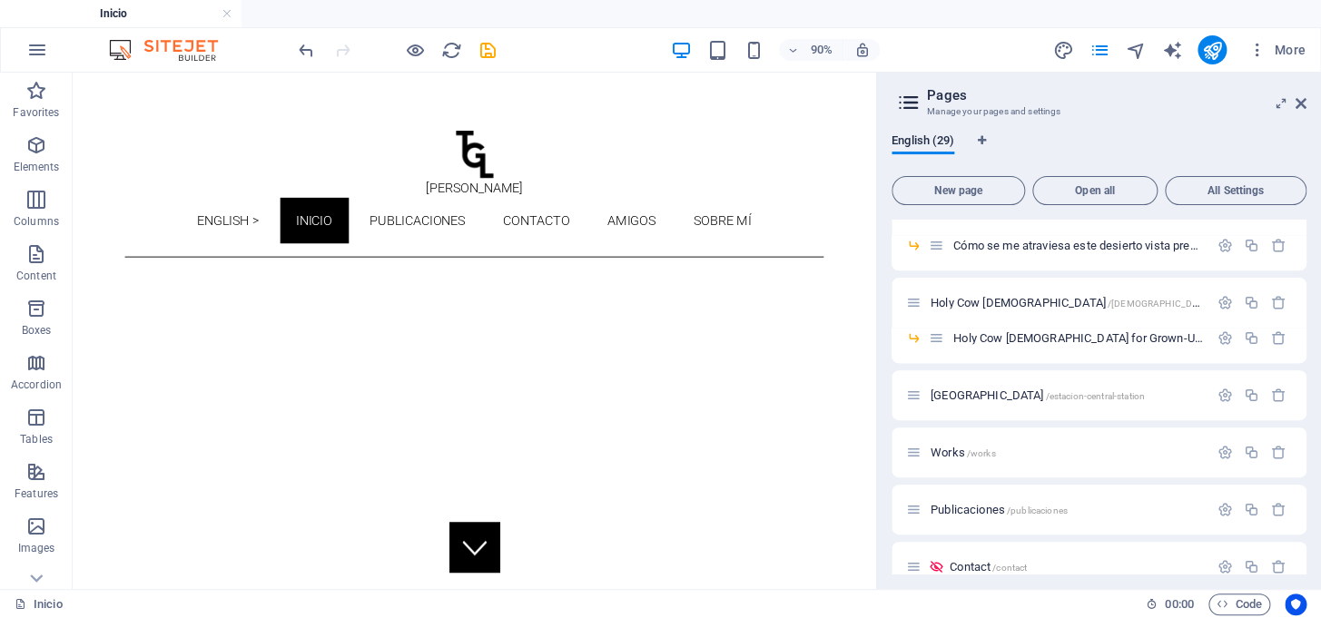
scroll to position [753, 0]
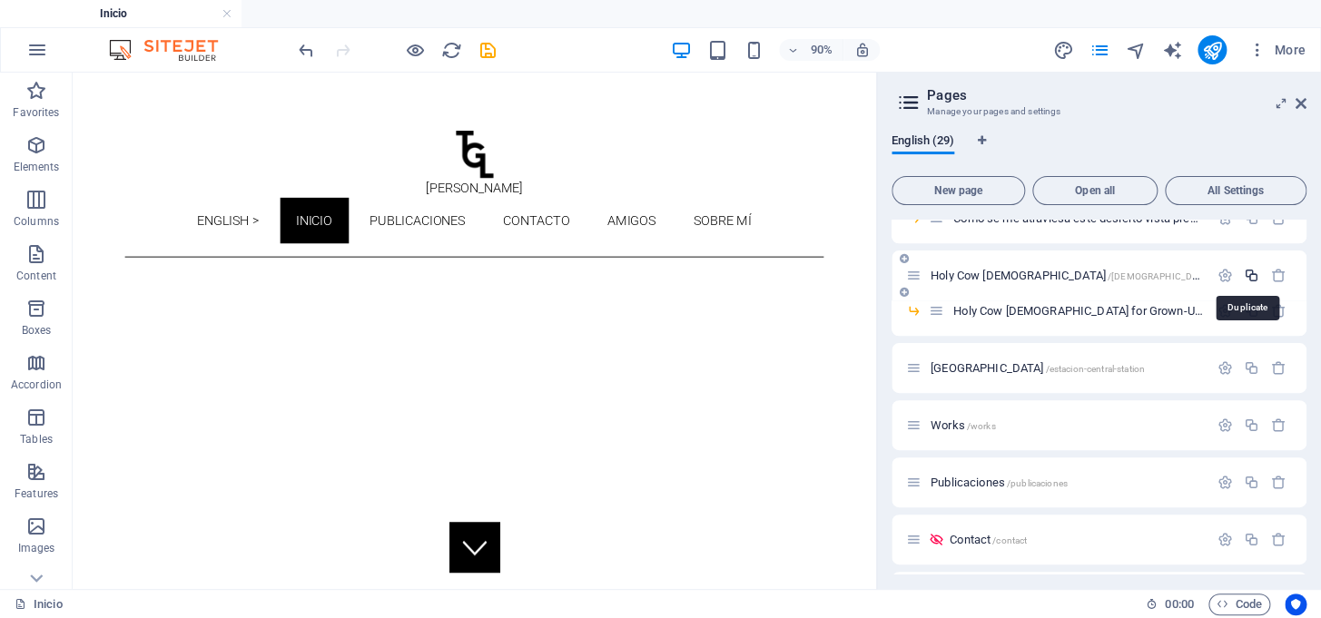
click at [1251, 272] on icon "button" at bounding box center [1251, 275] width 15 height 15
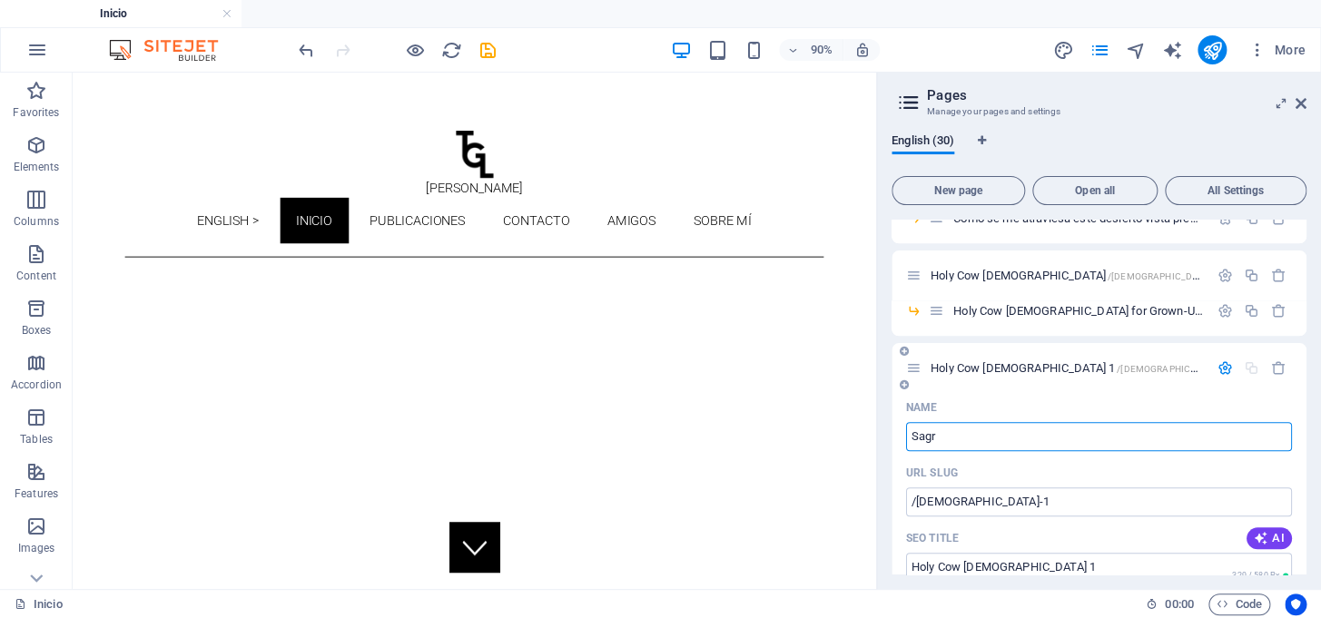
type input "Sagra"
type input "/s"
type input "S"
type input "Sagra"
type input "/sagra"
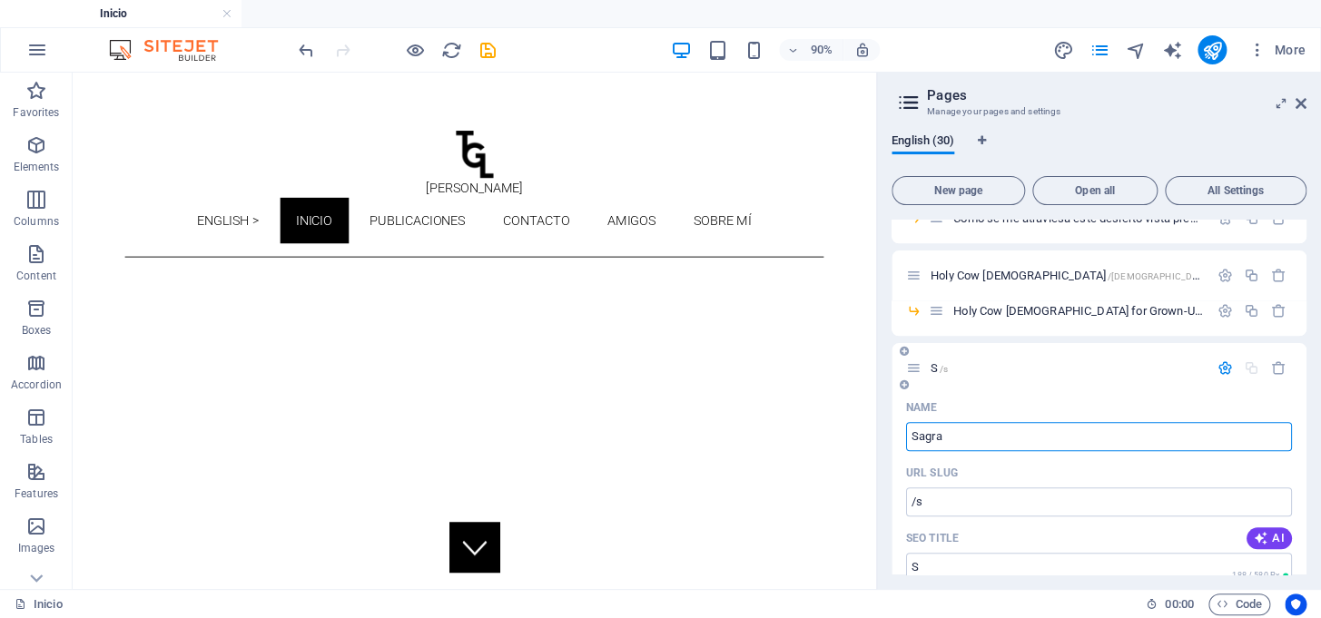
type input "Sagra"
type input "Sagrad"
type input "/sagrada"
type input "Sagrada"
type input "S"
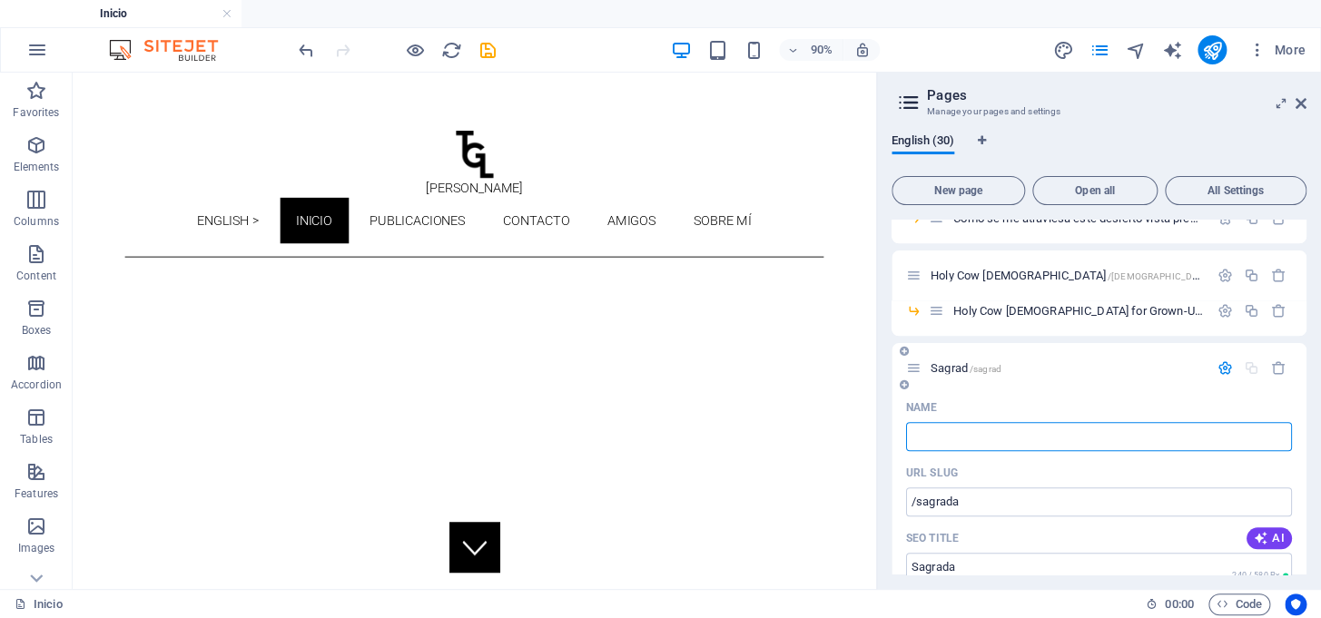
type input "/sagrad"
type input "Sagrad"
type input "B"
type input "/"
type input "Bibi"
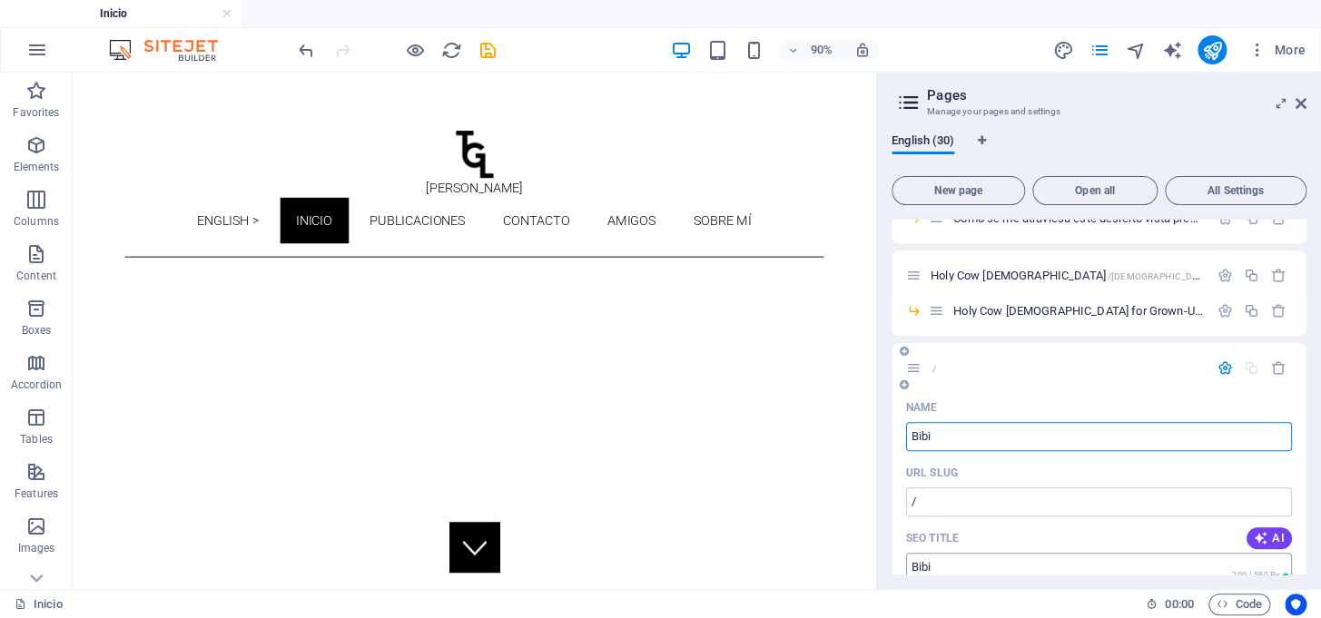
type input "/bibi"
type input "Bibi"
type input "[DEMOGRAPHIC_DATA] cont"
type input "/[DEMOGRAPHIC_DATA]"
type input "[DEMOGRAPHIC_DATA]"
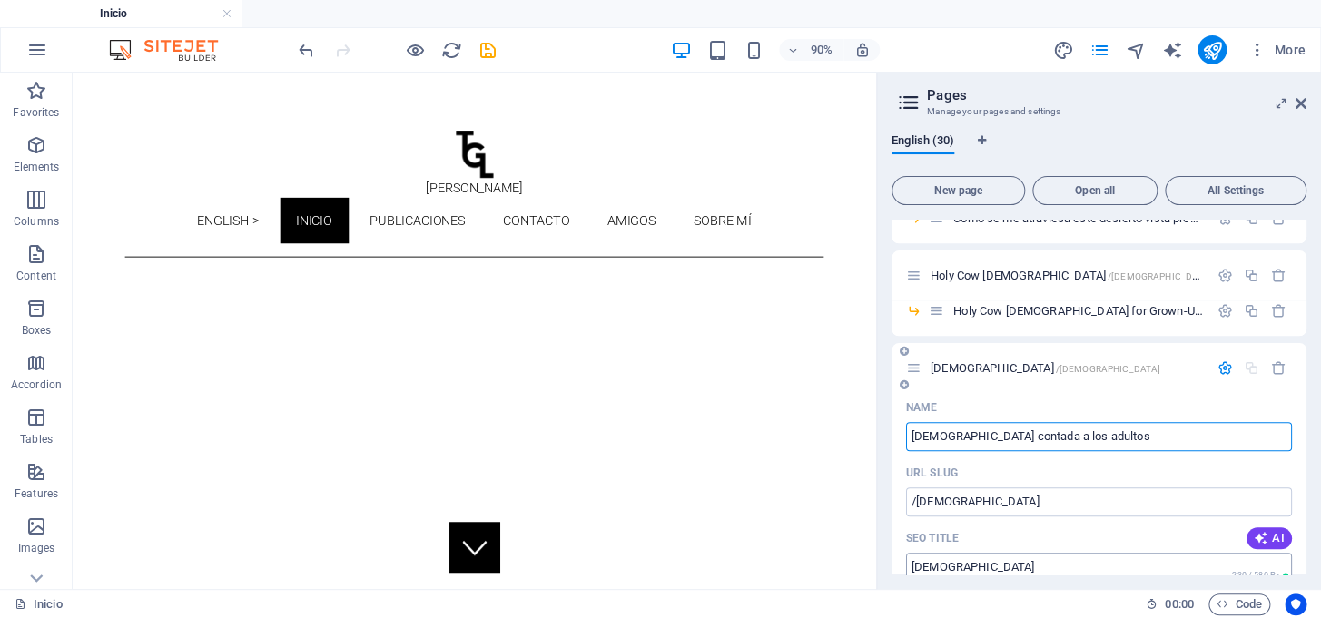
type input "[DEMOGRAPHIC_DATA] contada a los adultos"
type input "/[DEMOGRAPHIC_DATA]-contada-a-los-adultos"
type input "[DEMOGRAPHIC_DATA] contada a los adultos"
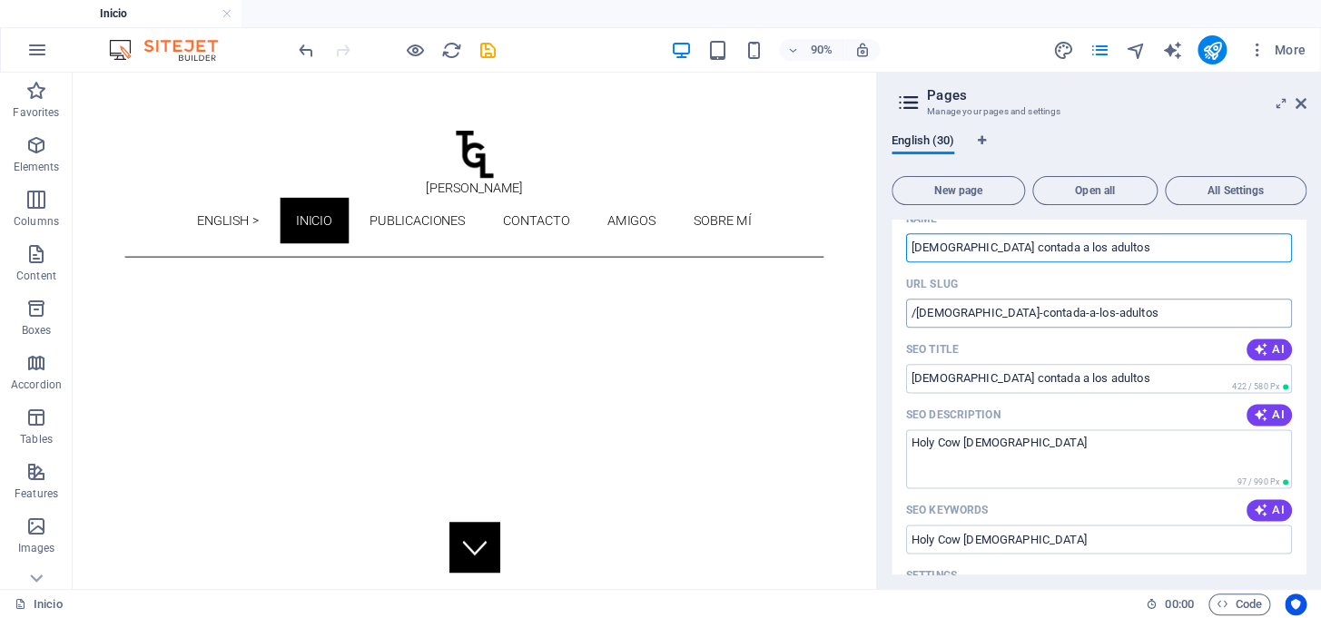
scroll to position [946, 0]
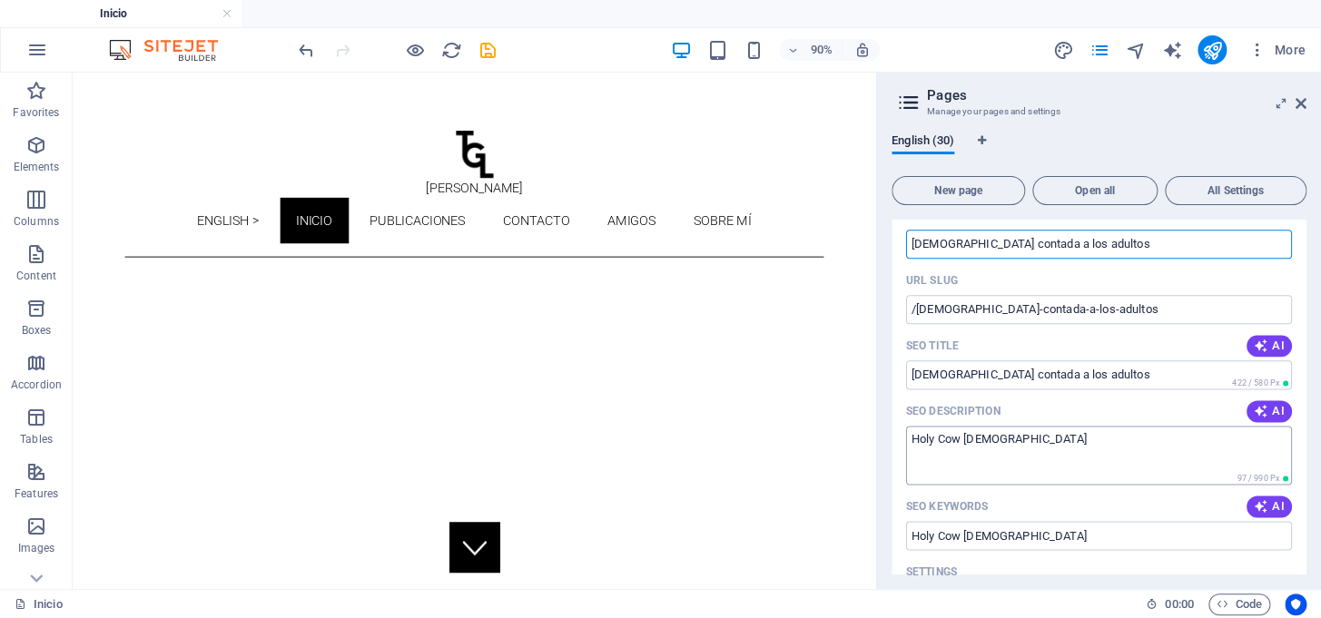
type input "[DEMOGRAPHIC_DATA] contada a los adultos"
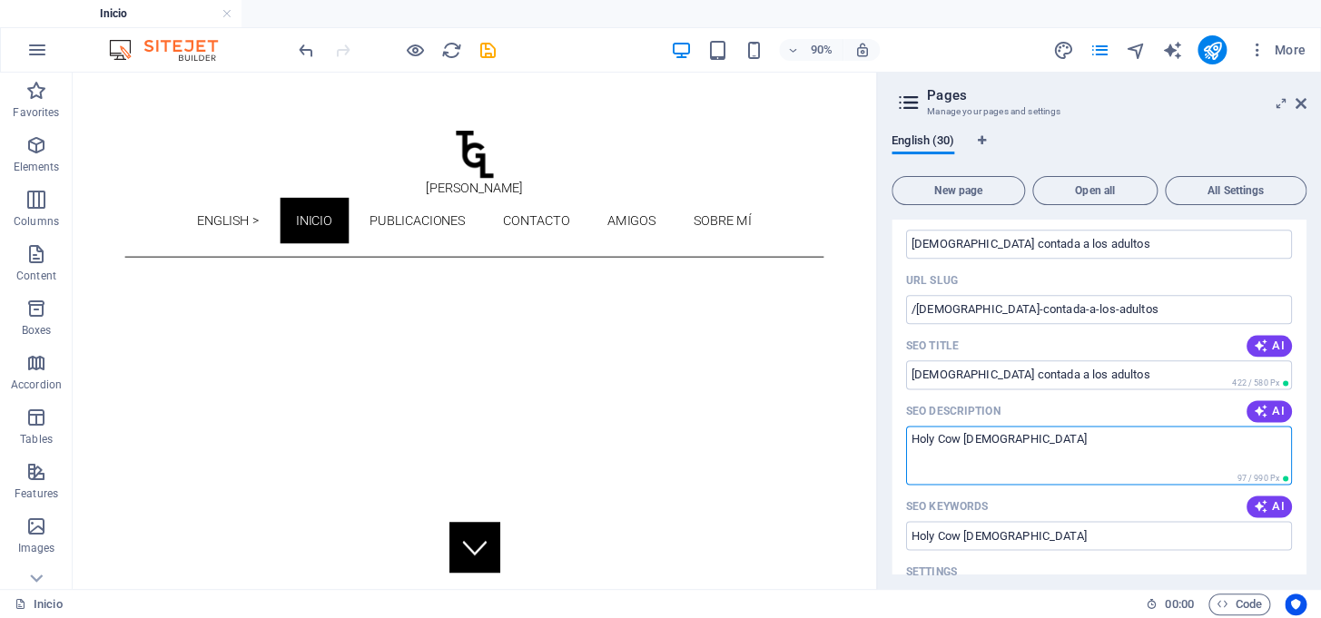
drag, startPoint x: 1029, startPoint y: 442, endPoint x: 906, endPoint y: 452, distance: 123.8
click at [906, 452] on textarea "Holy Cow [DEMOGRAPHIC_DATA]" at bounding box center [1099, 455] width 386 height 59
type textarea "[DEMOGRAPHIC_DATA] contada a los adultos"
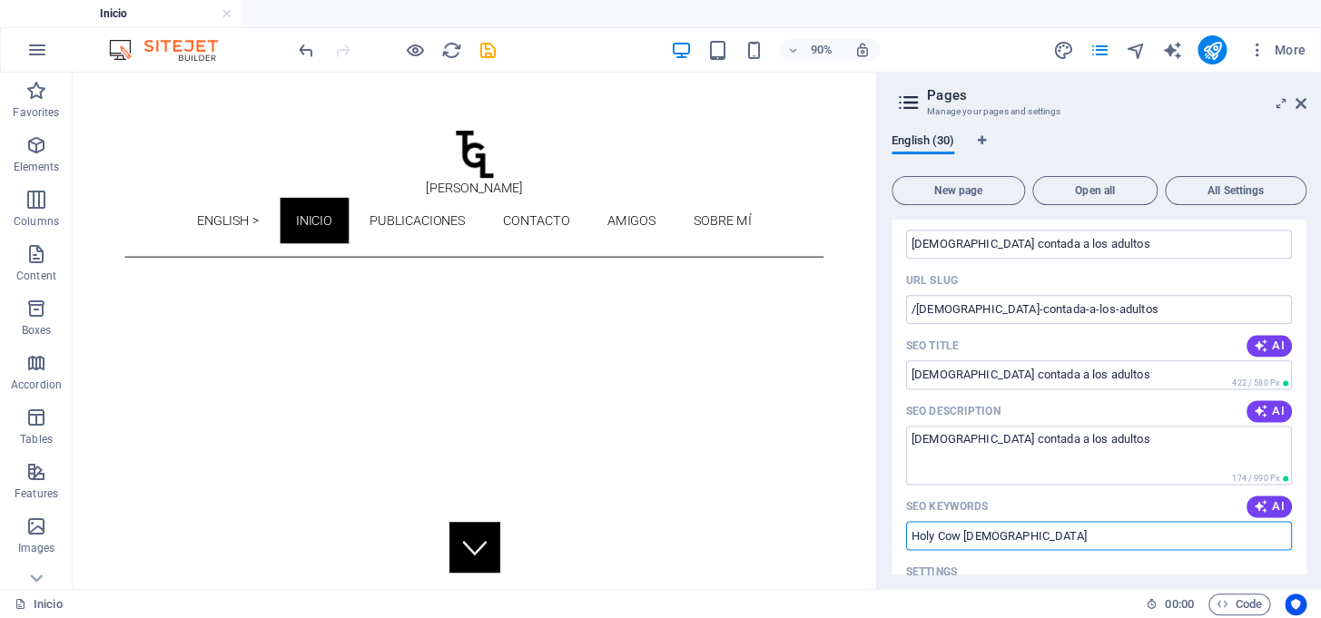
drag, startPoint x: 1018, startPoint y: 540, endPoint x: 902, endPoint y: 543, distance: 116.2
click at [901, 547] on div "Name [DEMOGRAPHIC_DATA] contada a los adultos ​ URL SLUG /biblia-contada-a-los-…" at bounding box center [1098, 573] width 415 height 745
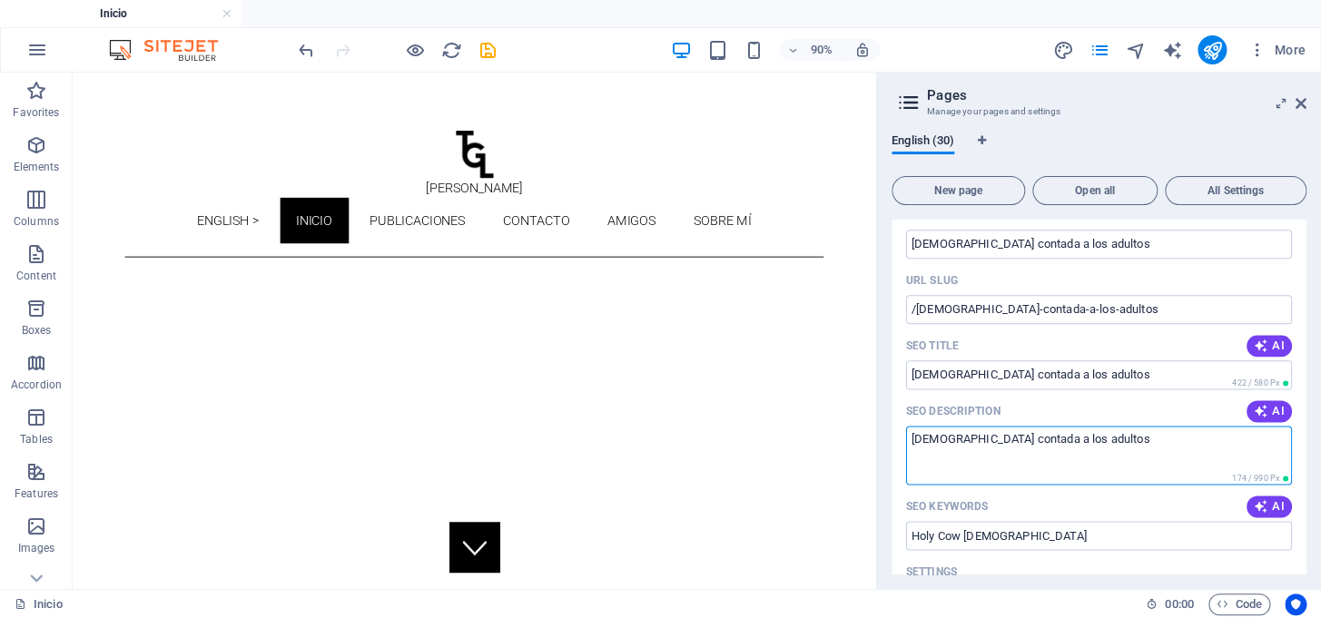
drag, startPoint x: 1097, startPoint y: 434, endPoint x: 880, endPoint y: 434, distance: 217.8
click at [880, 434] on div "English (30) New page Open all All Settings Home /Home Inicio / News /news not …" at bounding box center [1099, 354] width 444 height 469
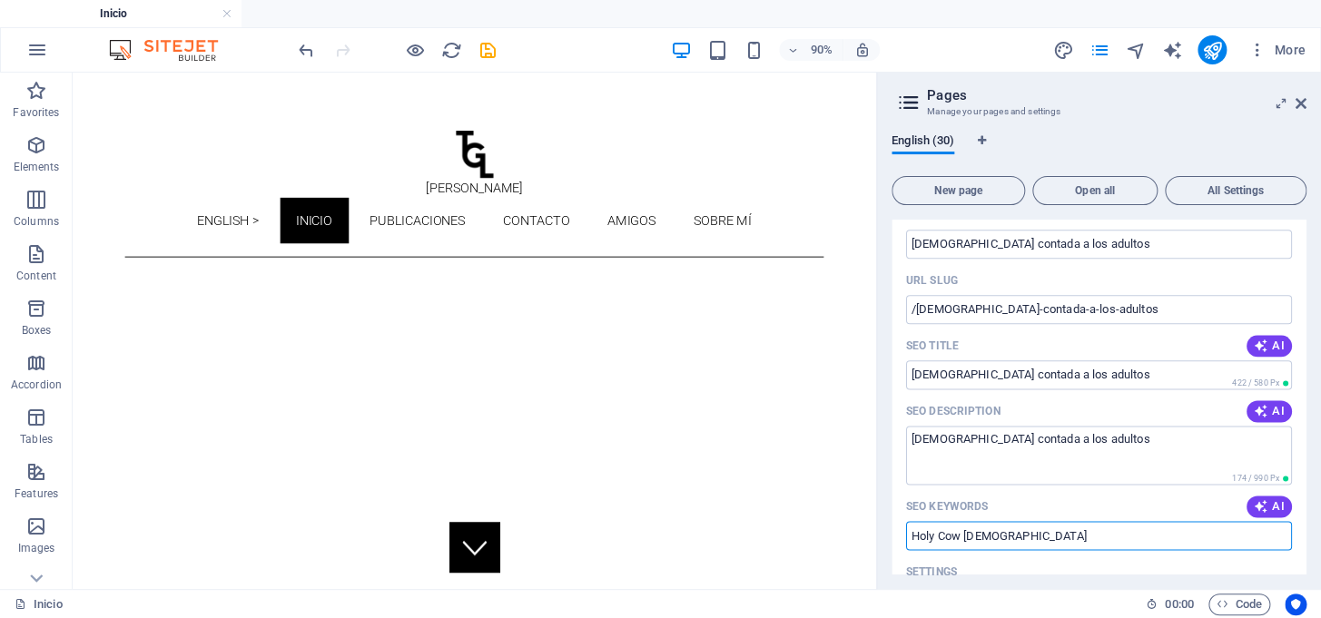
drag, startPoint x: 1004, startPoint y: 530, endPoint x: 889, endPoint y: 528, distance: 115.3
click at [889, 528] on div "English (30) New page Open all All Settings Home /Home Inicio / News /news not …" at bounding box center [1099, 354] width 444 height 469
paste input "[DEMOGRAPHIC_DATA] contada a los adultos"
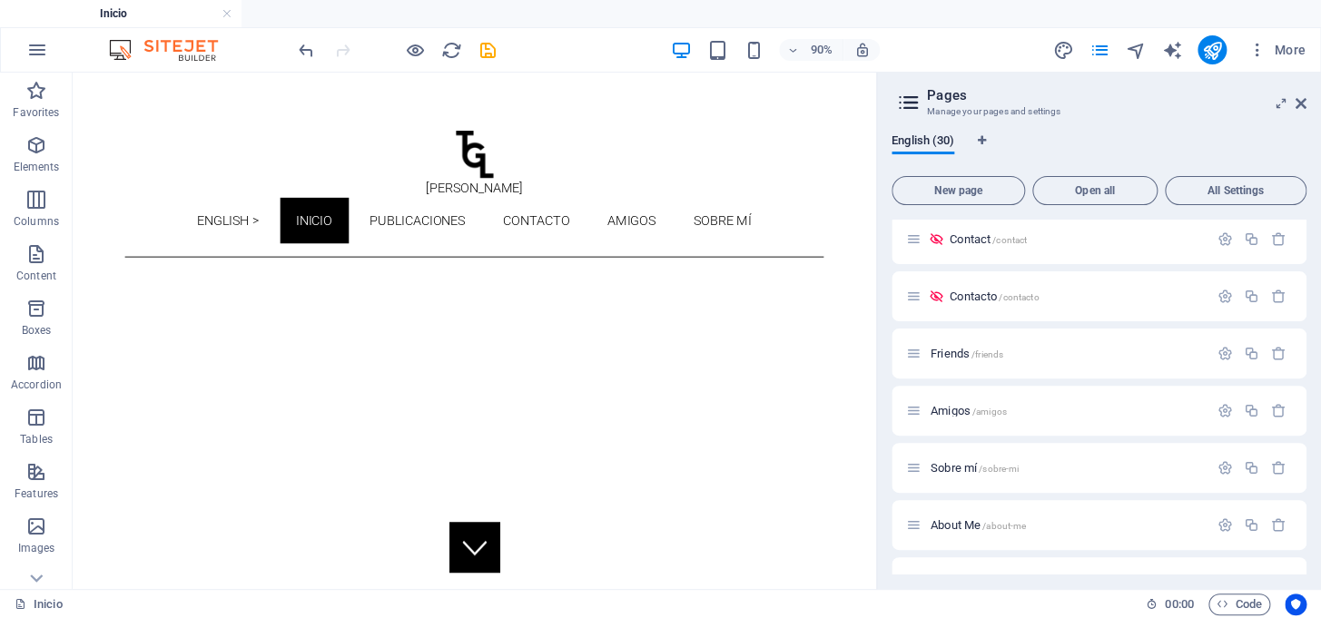
scroll to position [1909, 0]
type input "[DEMOGRAPHIC_DATA] contada a los adultos"
click at [982, 466] on span "About Me /about-me" at bounding box center [977, 473] width 95 height 14
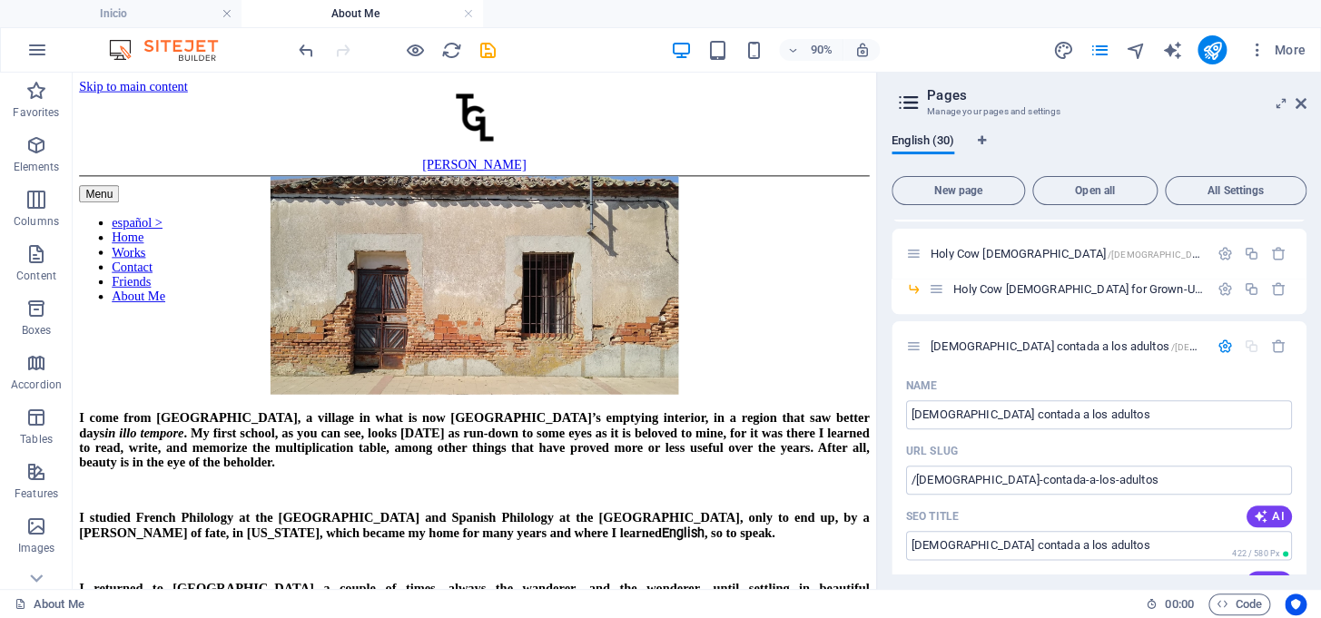
scroll to position [771, 0]
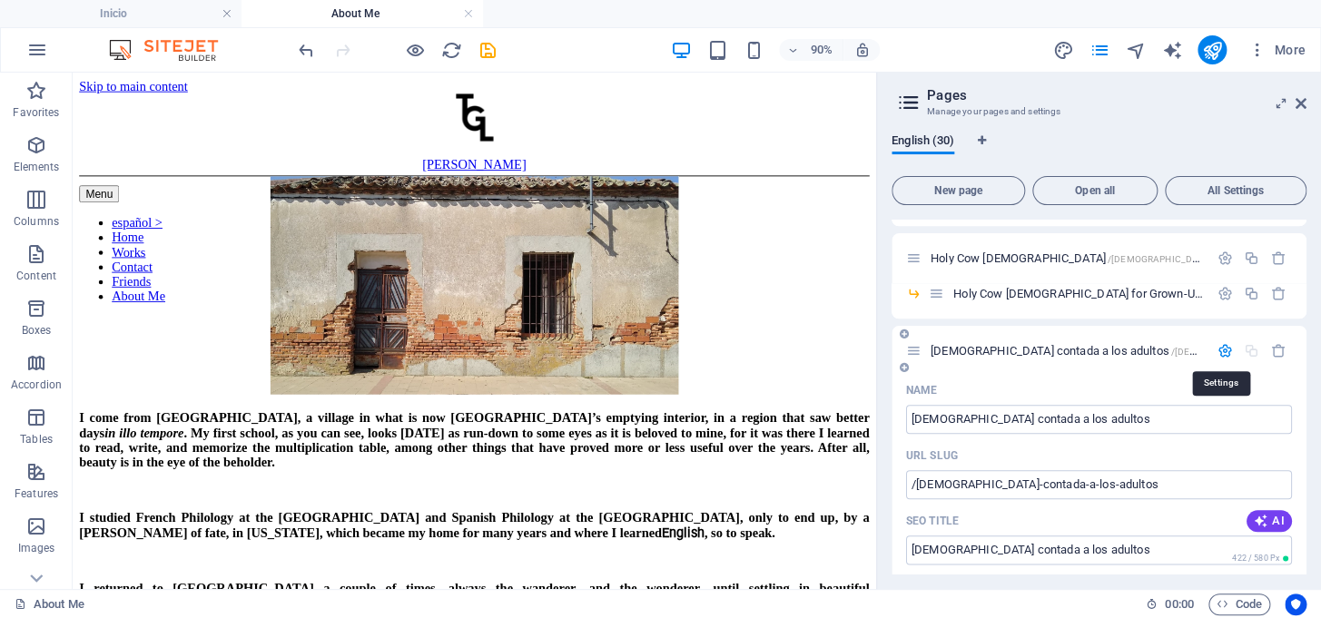
click at [1222, 349] on icon "button" at bounding box center [1224, 350] width 15 height 15
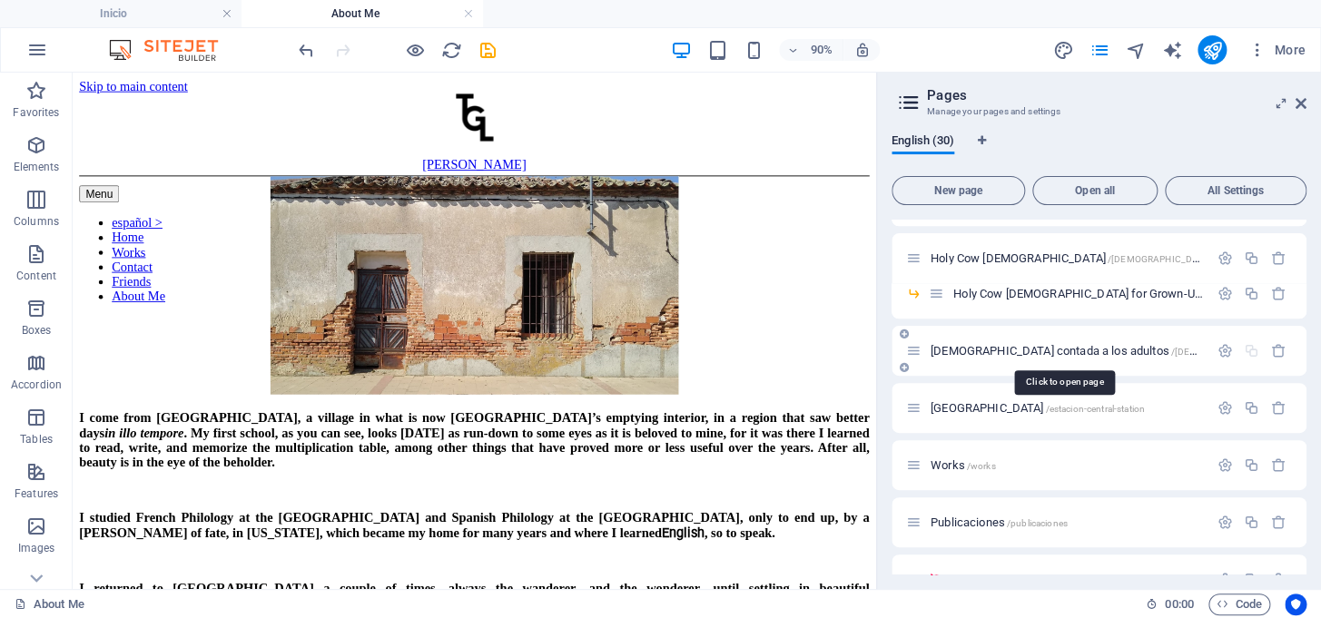
click at [1171, 353] on span "/[DEMOGRAPHIC_DATA]-contada-a-los-adultos" at bounding box center [1270, 352] width 198 height 10
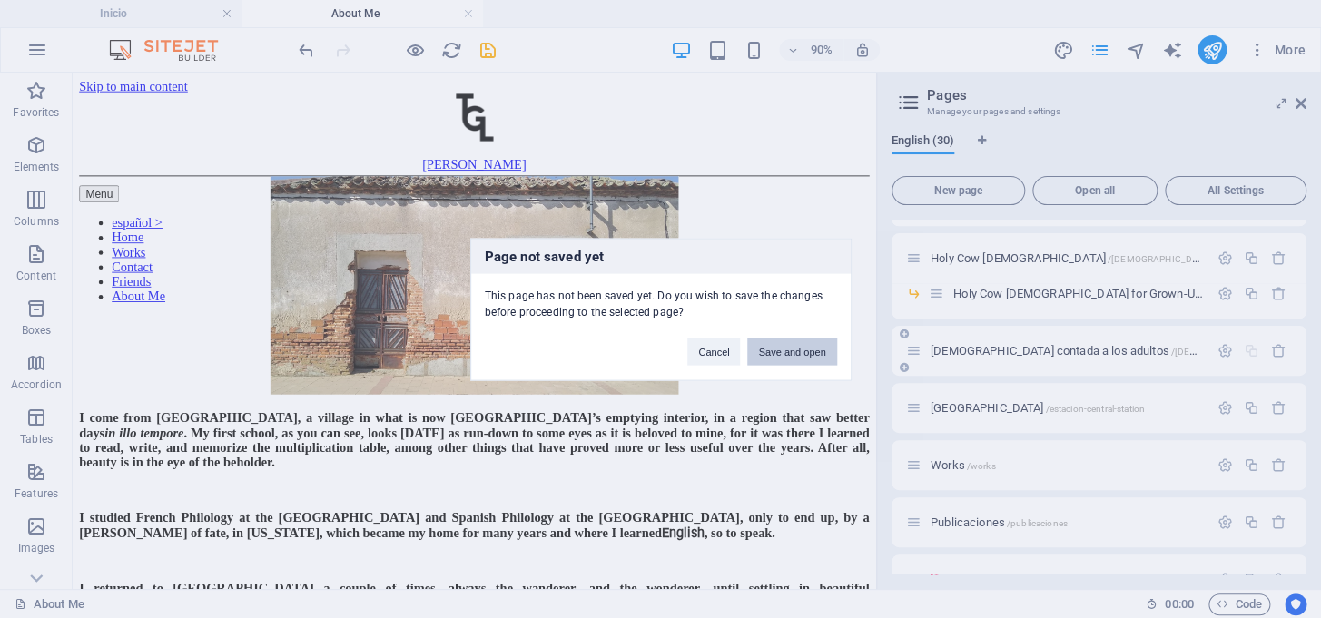
click at [1149, 353] on div "Page not saved yet This page has not been saved yet. Do you wish to save the ch…" at bounding box center [660, 309] width 1321 height 618
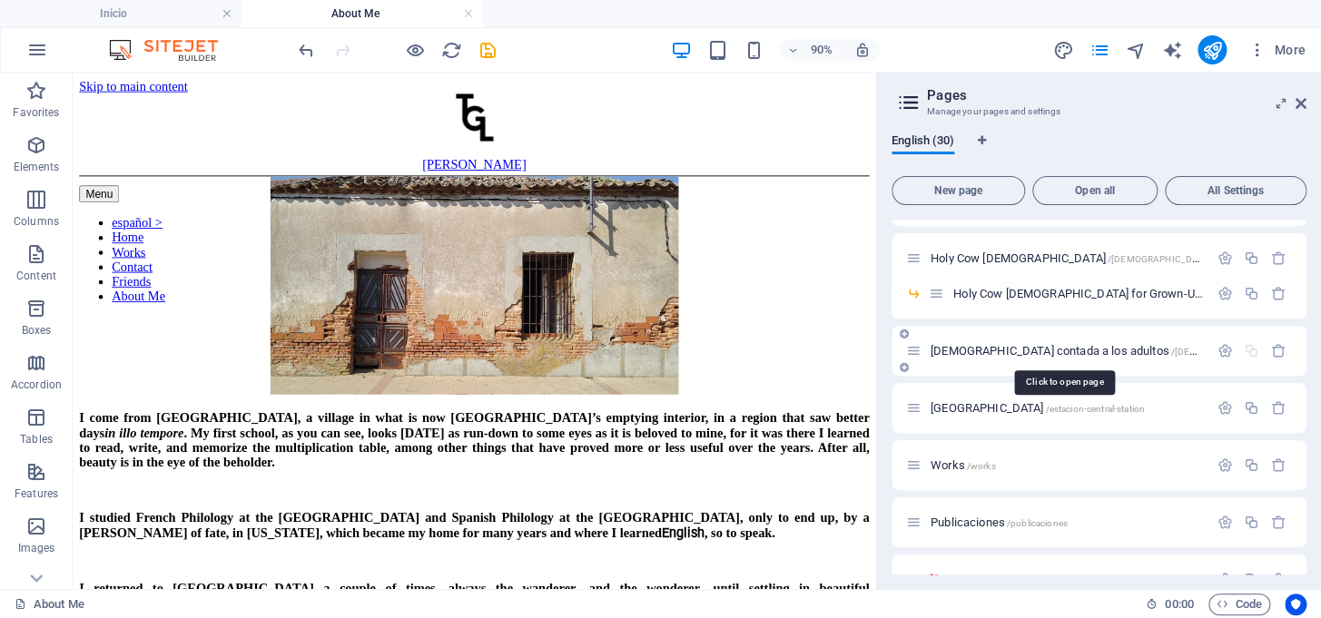
click at [1035, 352] on span "[DEMOGRAPHIC_DATA] contada a los adultos /[DEMOGRAPHIC_DATA]-contada-a-los-adul…" at bounding box center [1148, 351] width 437 height 14
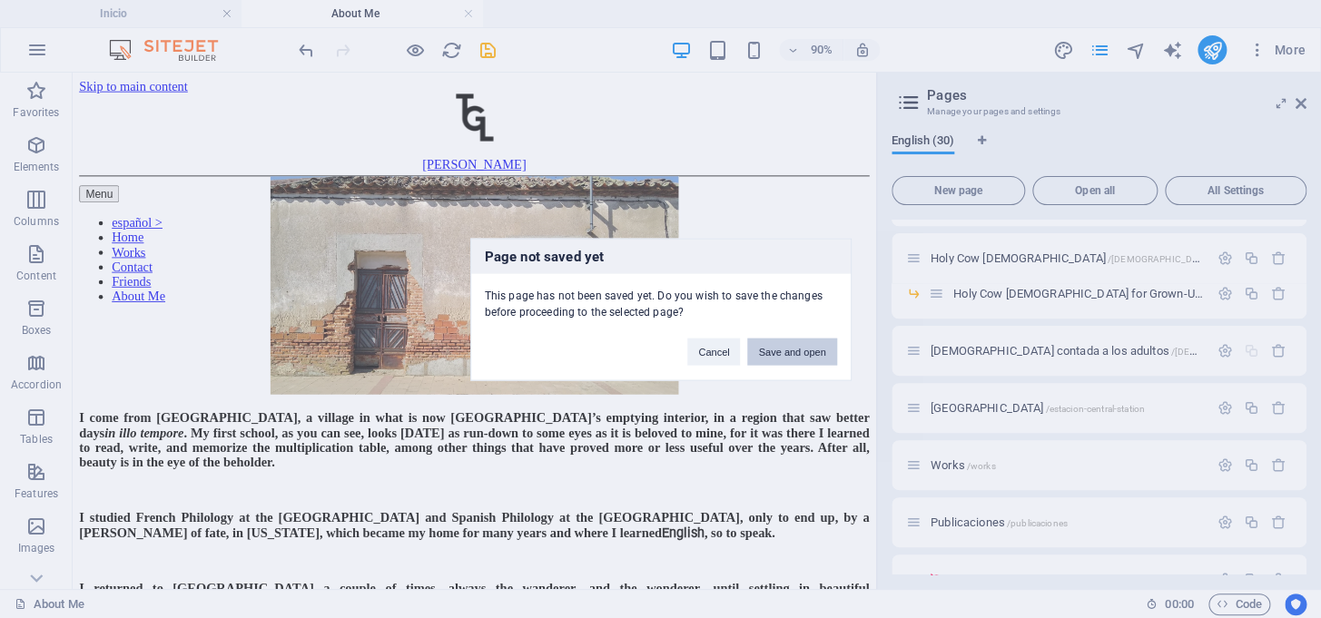
click at [772, 349] on button "Save and open" at bounding box center [791, 351] width 89 height 27
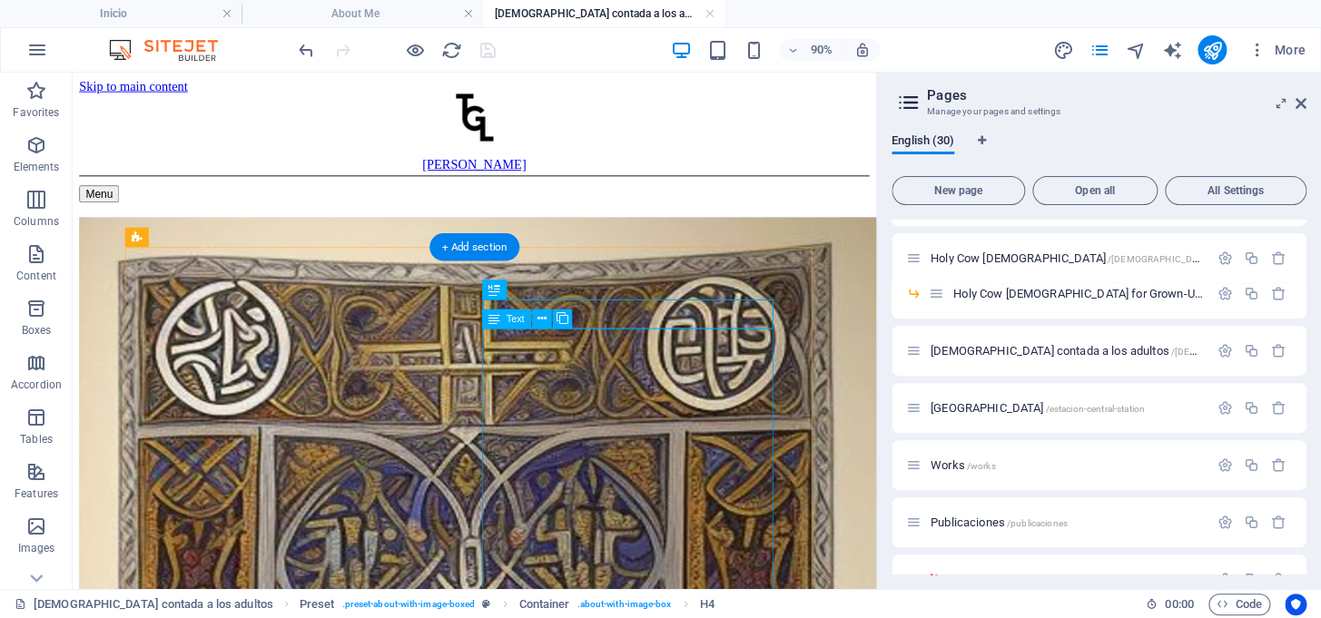
scroll to position [0, 0]
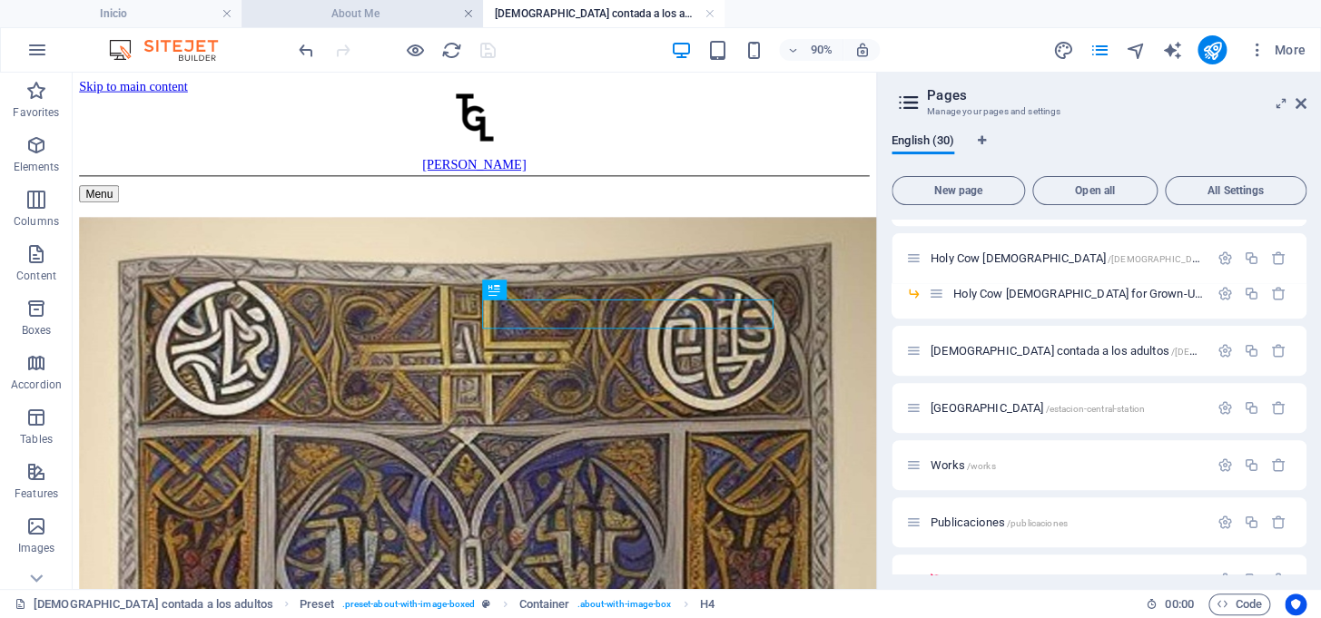
click at [466, 12] on link at bounding box center [468, 13] width 11 height 17
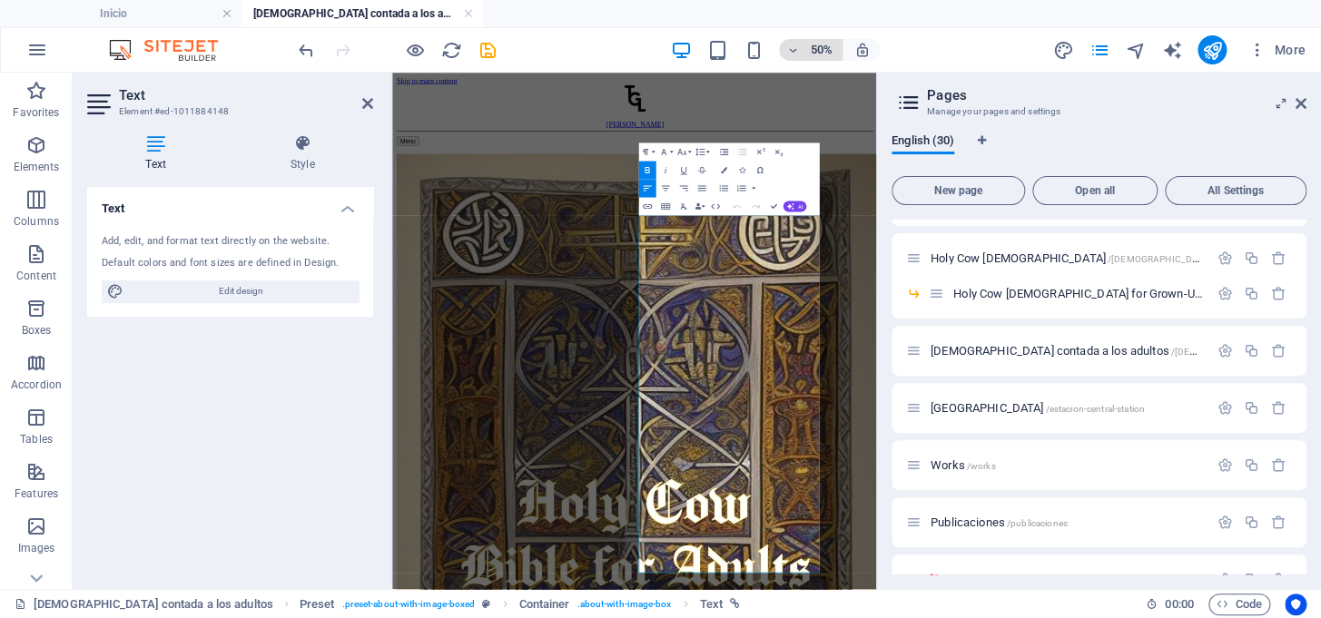
click at [822, 49] on h6 "50%" at bounding box center [820, 50] width 29 height 22
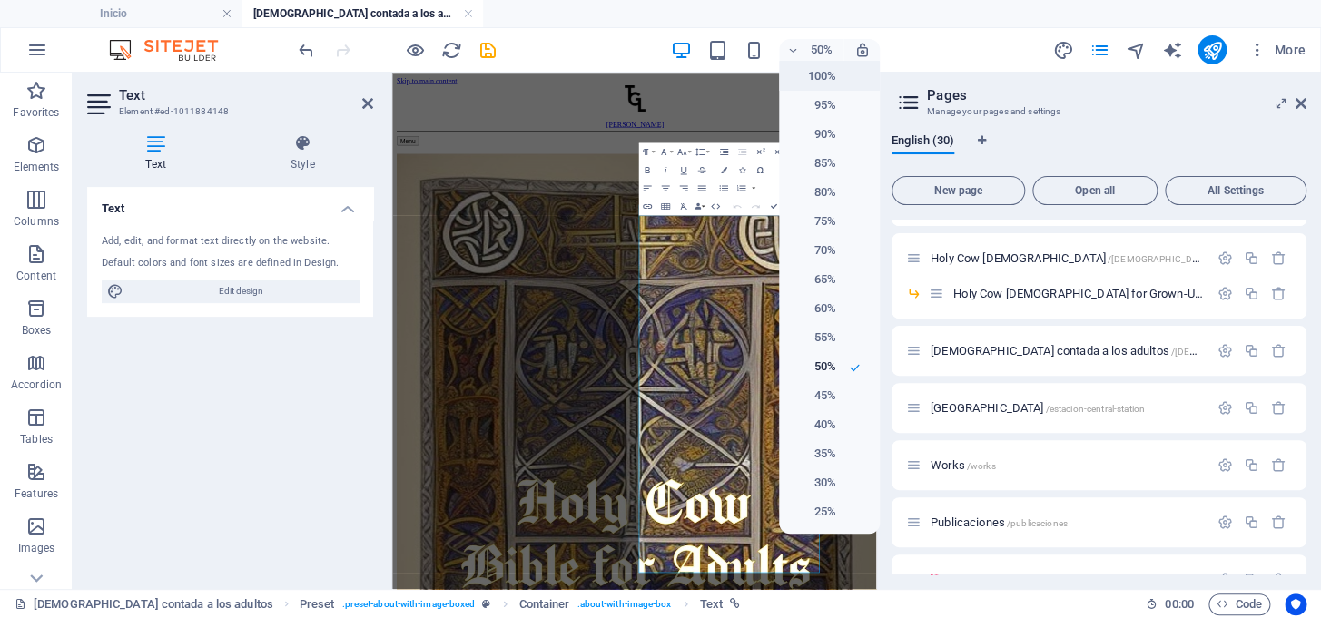
click at [828, 82] on h6 "100%" at bounding box center [813, 76] width 46 height 22
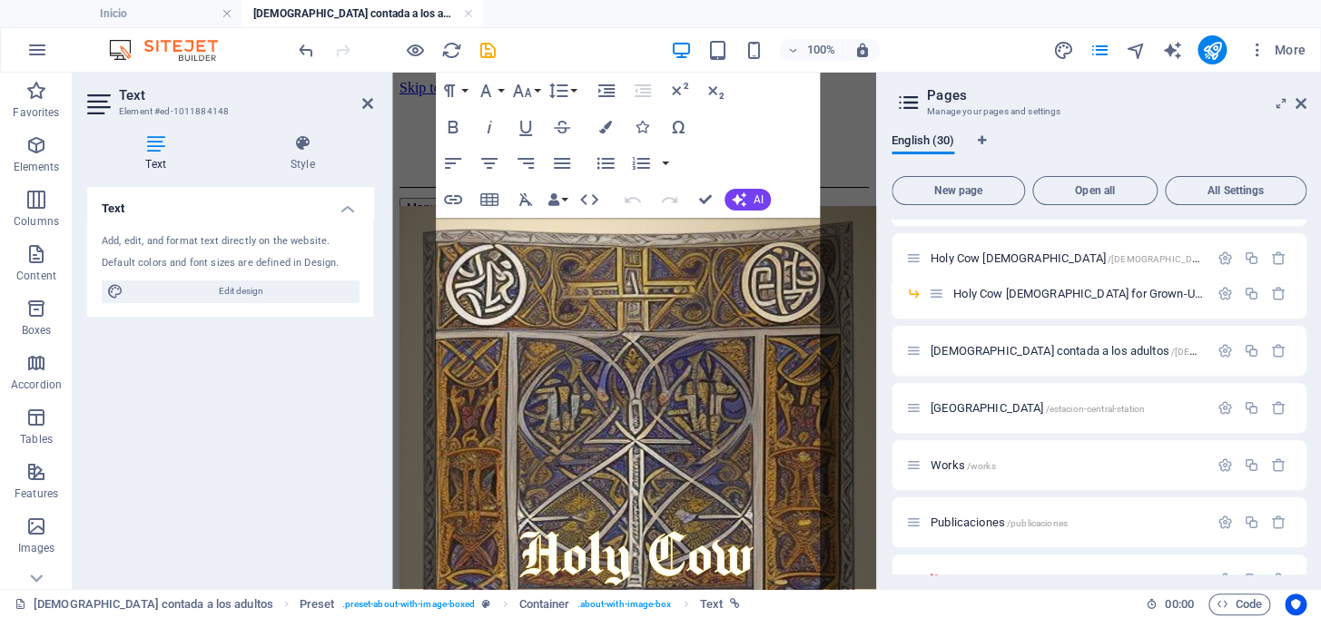
scroll to position [835, 0]
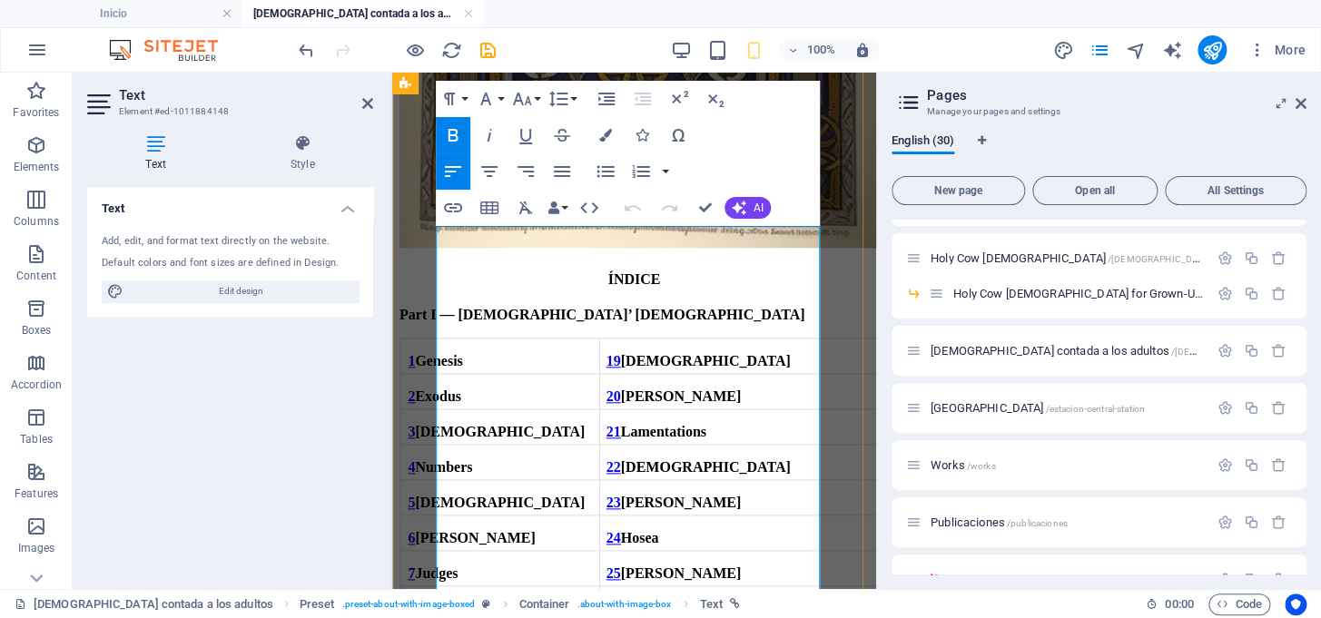
scroll to position [466, 0]
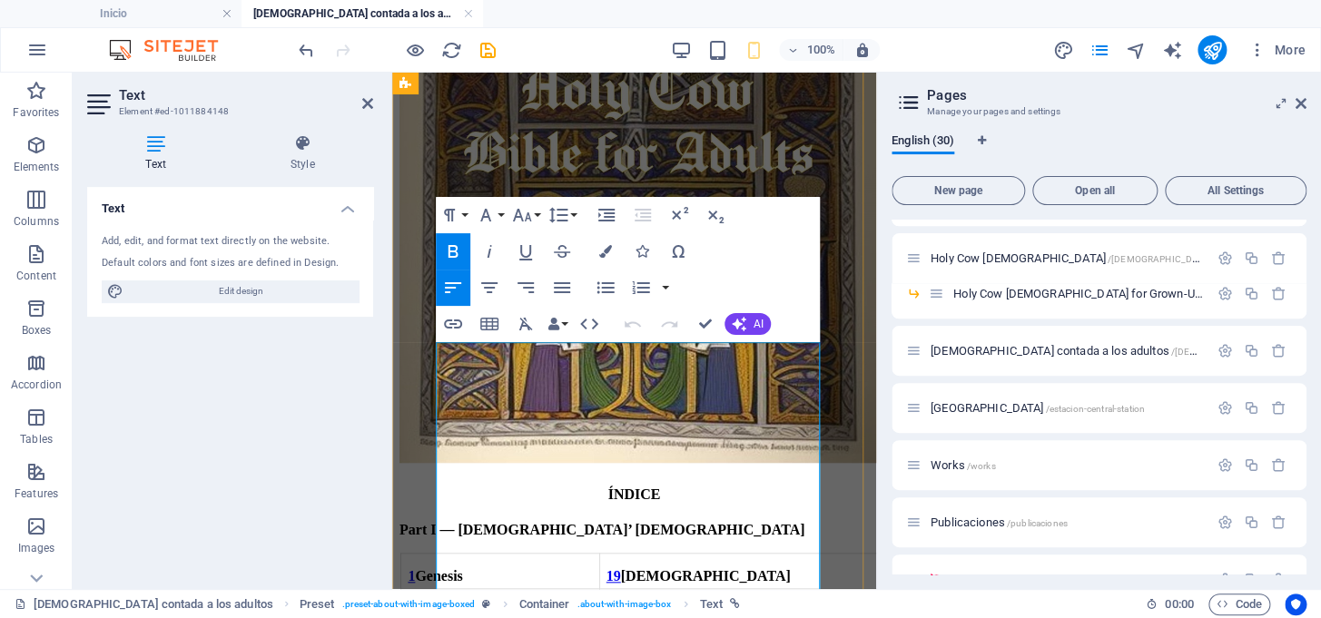
click at [463, 522] on strong "Part I — [DEMOGRAPHIC_DATA]’ [DEMOGRAPHIC_DATA]" at bounding box center [601, 529] width 405 height 15
drag, startPoint x: 498, startPoint y: 368, endPoint x: 571, endPoint y: 373, distance: 72.8
click at [462, 568] on strong "Genesis" at bounding box center [438, 575] width 47 height 15
click at [461, 604] on strong "2 Exodus" at bounding box center [435, 611] width 54 height 15
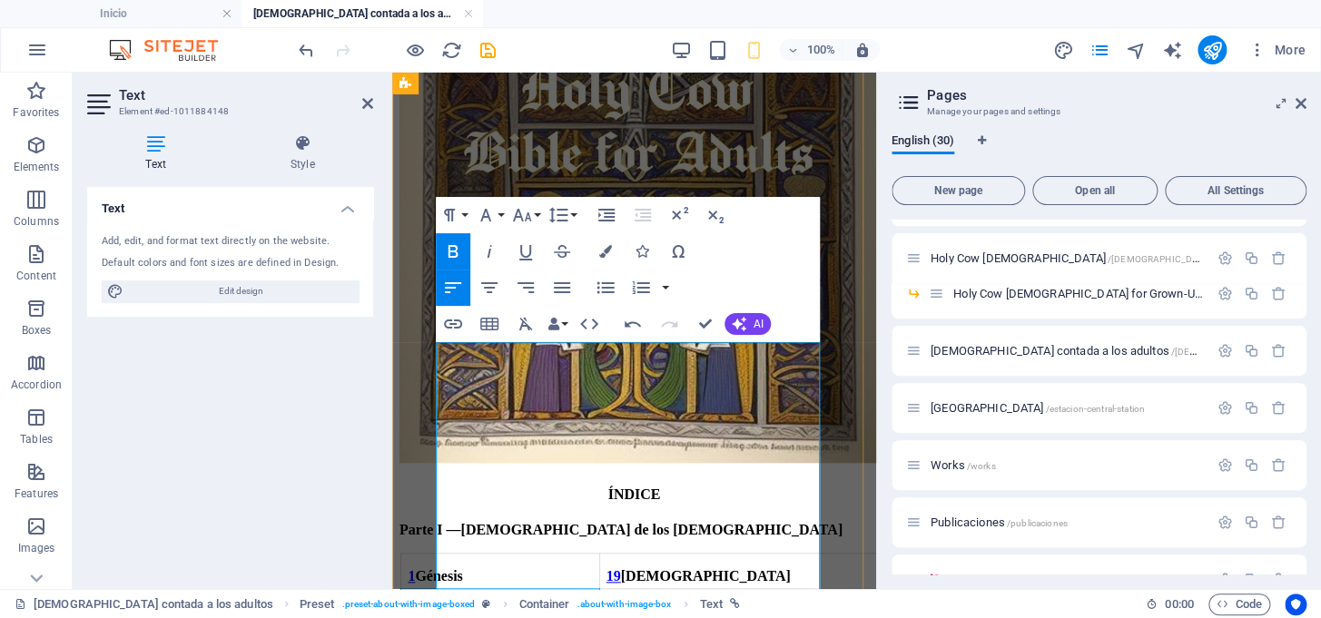
click at [461, 604] on strong "2 Exodus" at bounding box center [435, 611] width 54 height 15
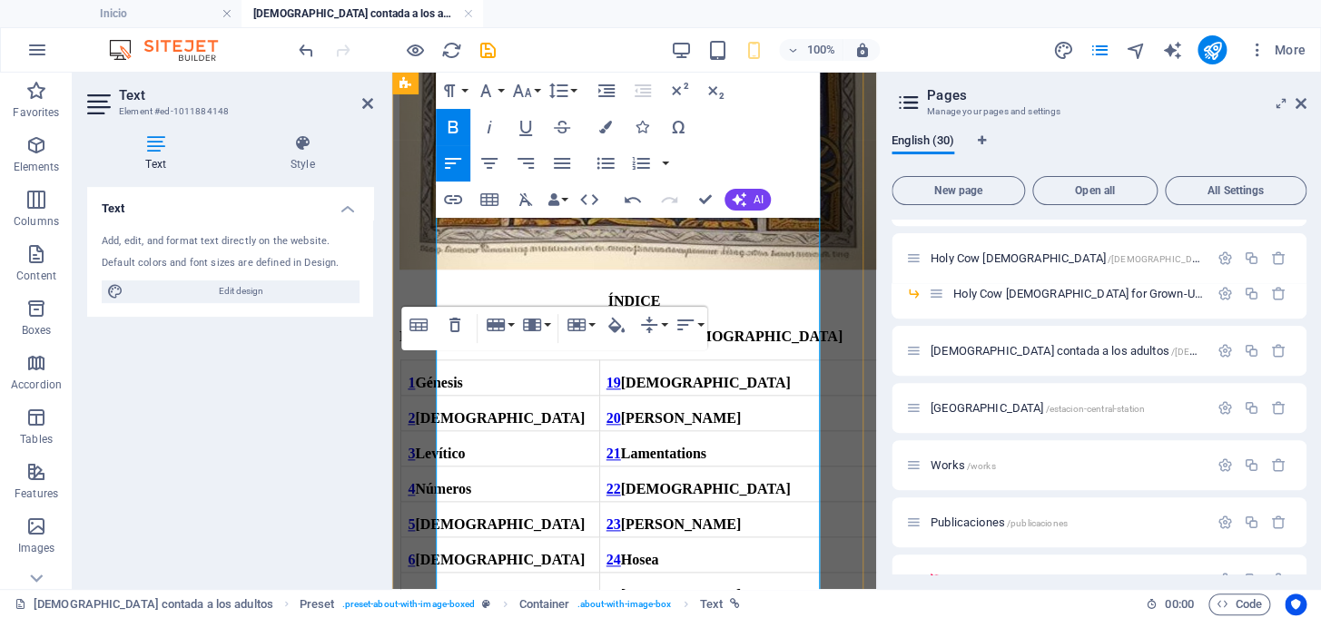
scroll to position [686, 0]
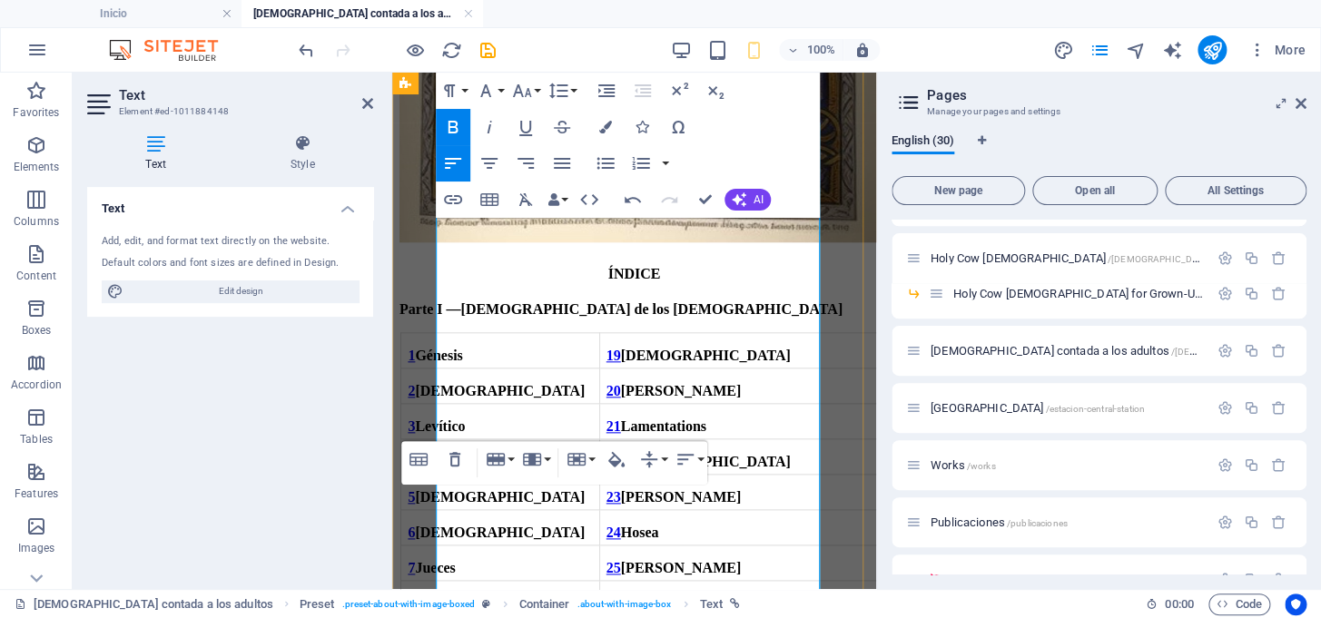
drag, startPoint x: 560, startPoint y: 533, endPoint x: 460, endPoint y: 541, distance: 100.2
drag, startPoint x: 562, startPoint y: 533, endPoint x: 464, endPoint y: 535, distance: 98.0
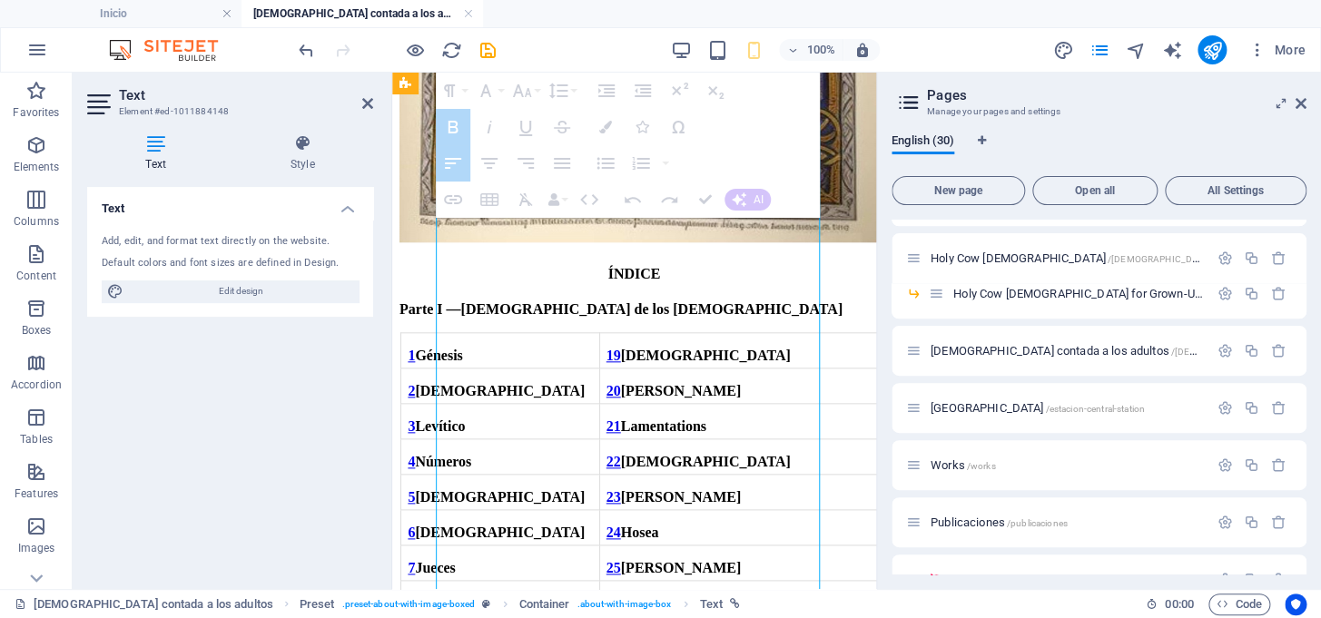
drag, startPoint x: 588, startPoint y: 312, endPoint x: 604, endPoint y: 313, distance: 15.5
drag, startPoint x: 604, startPoint y: 315, endPoint x: 617, endPoint y: 315, distance: 13.6
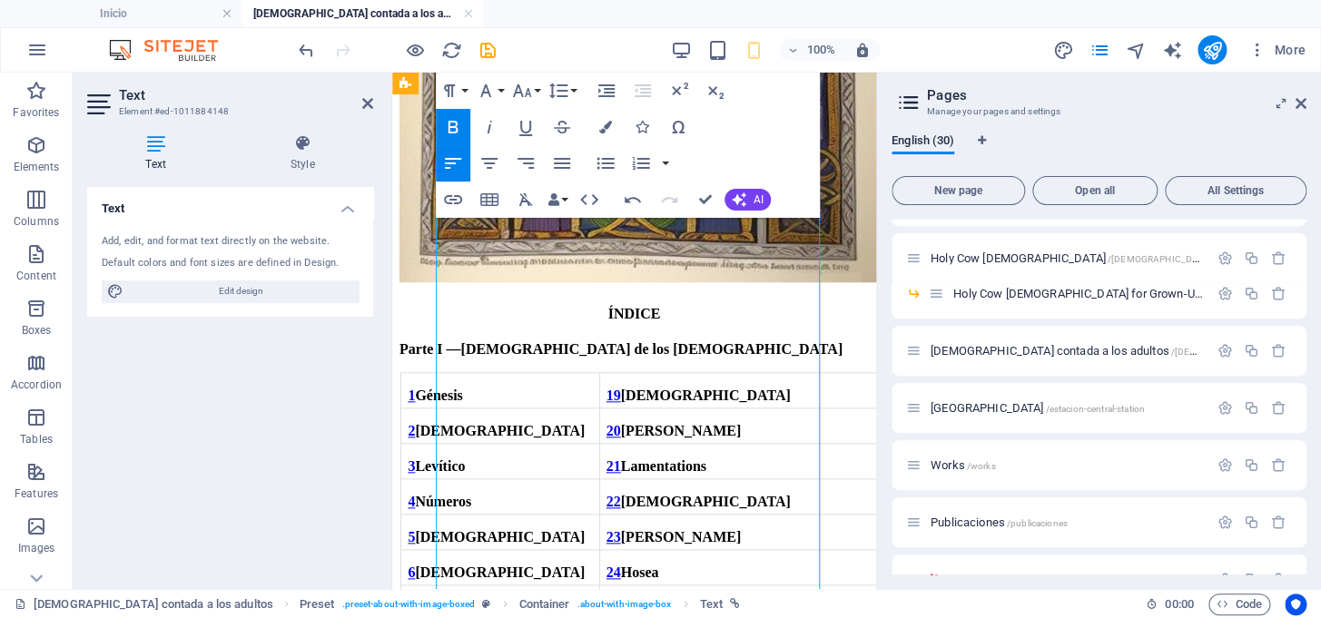
scroll to position [659, 0]
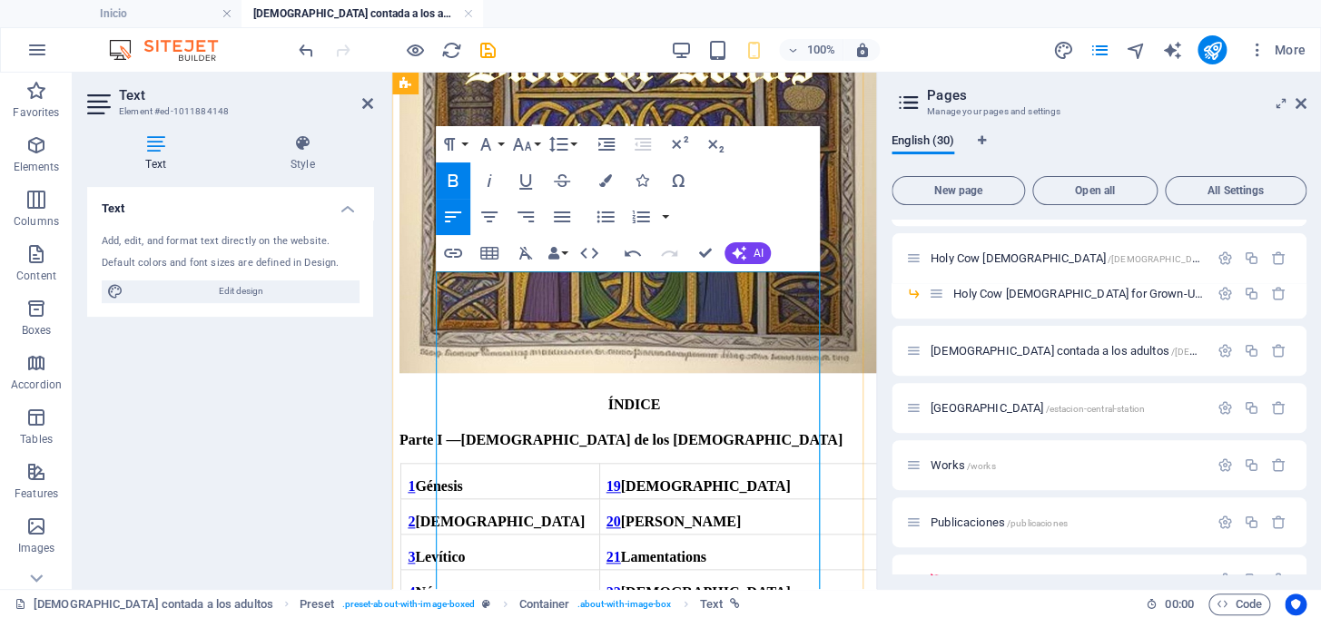
scroll to position [510, 0]
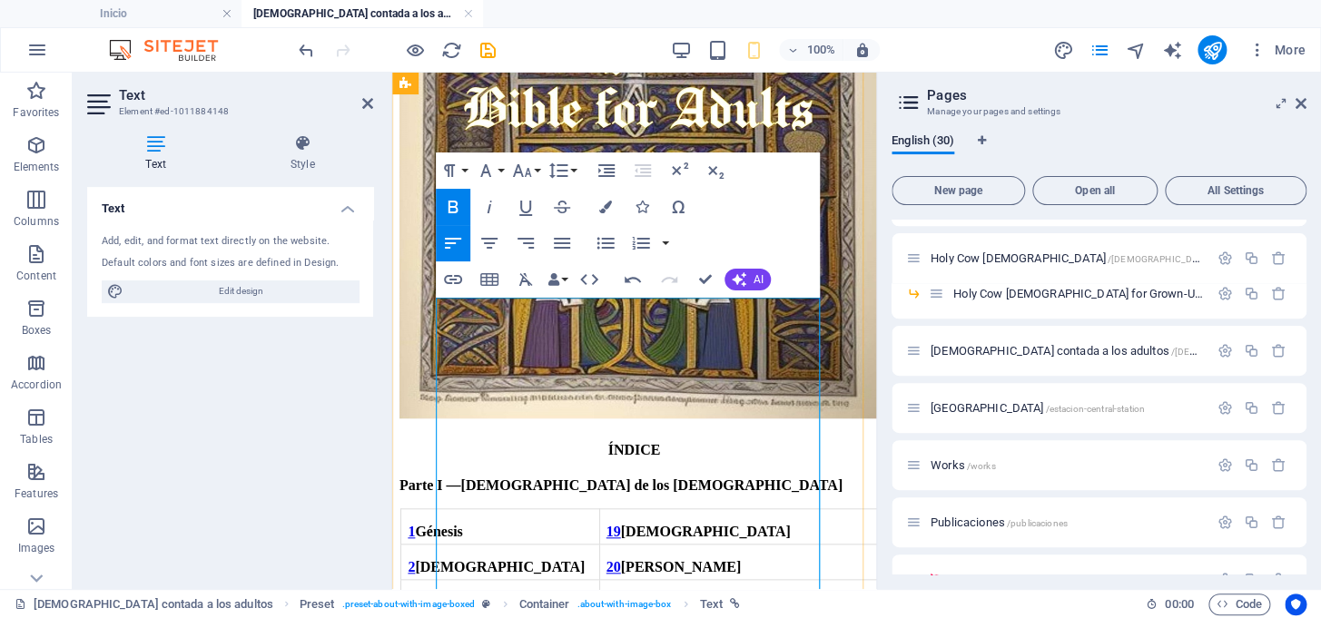
click at [663, 524] on strong "[DEMOGRAPHIC_DATA]" at bounding box center [706, 531] width 170 height 15
click at [686, 559] on strong "20 [PERSON_NAME]" at bounding box center [673, 566] width 134 height 15
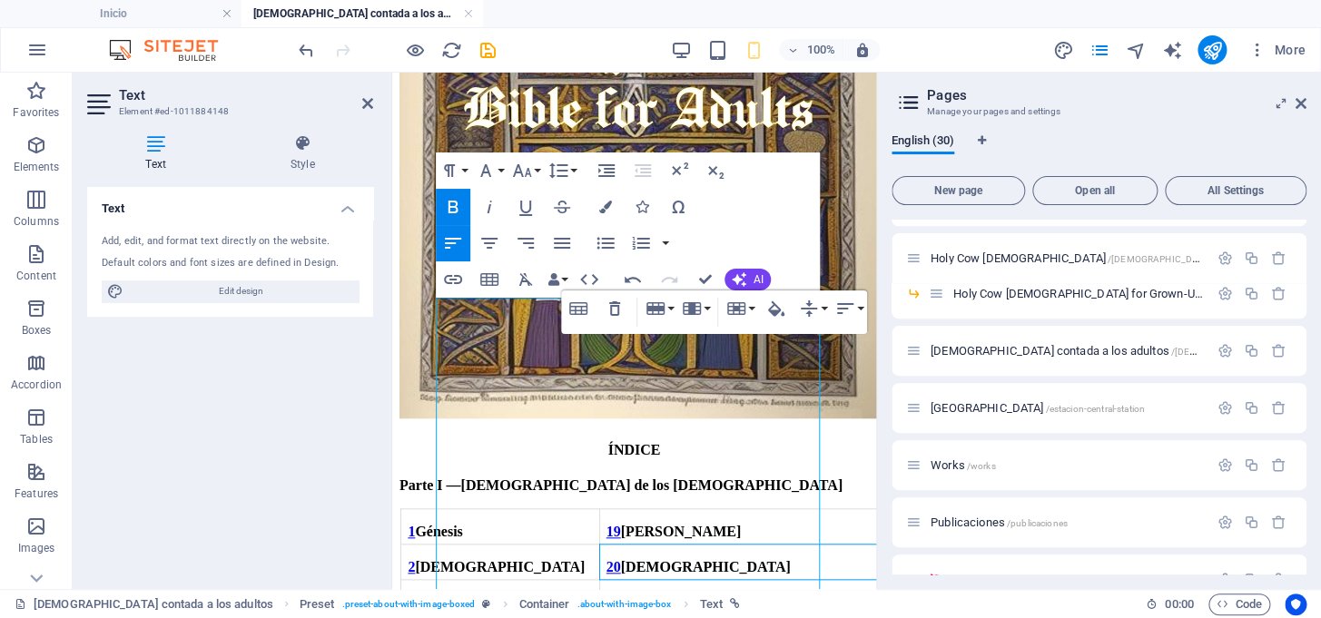
click at [705, 280] on div "Drag here to replace the existing content. Press “Ctrl” if you want to create a…" at bounding box center [634, 75] width 484 height 1027
